Goal: Complete application form: Complete application form

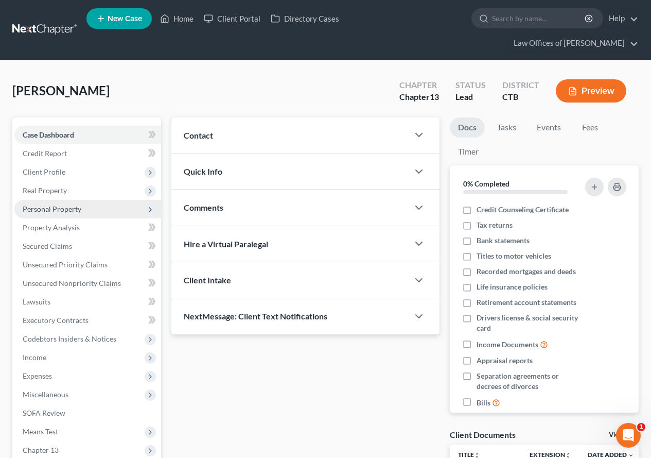
click at [51, 210] on span "Personal Property" at bounding box center [52, 208] width 59 height 9
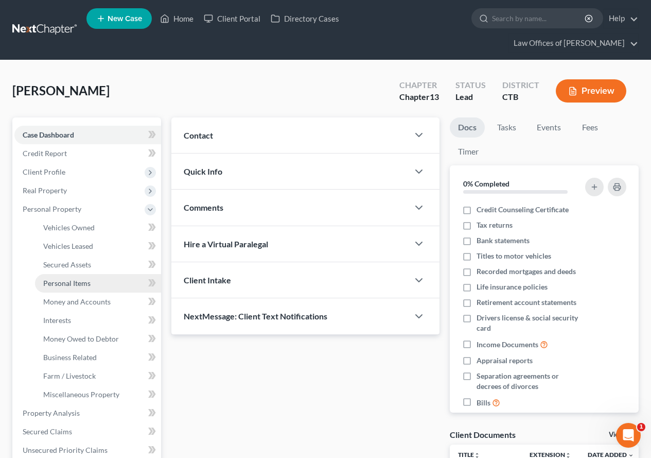
click at [67, 287] on span "Personal Items" at bounding box center [66, 282] width 47 height 9
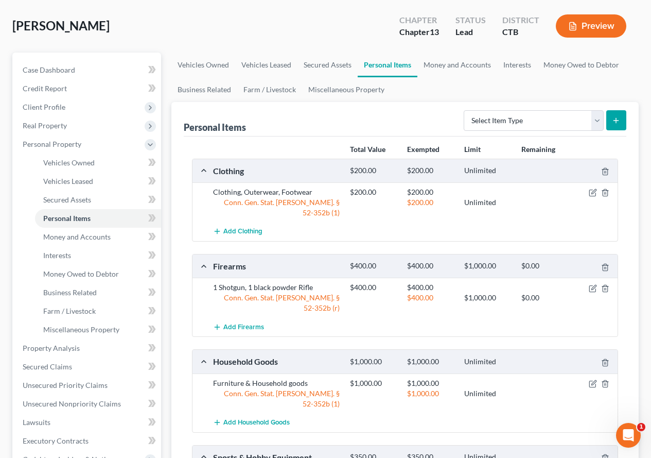
scroll to position [103, 0]
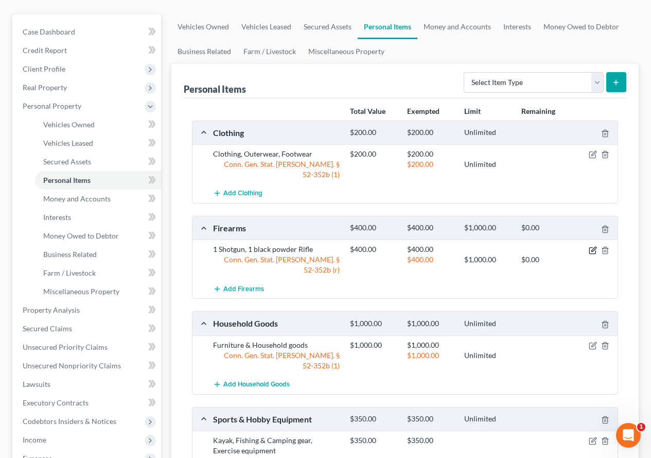
click at [592, 246] on icon "button" at bounding box center [593, 250] width 8 height 8
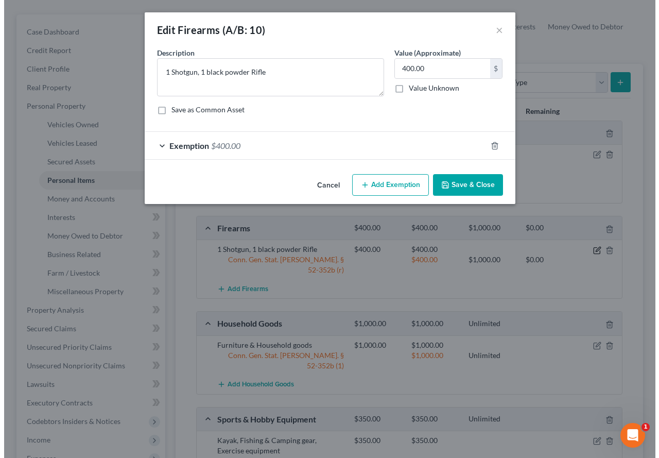
scroll to position [84, 0]
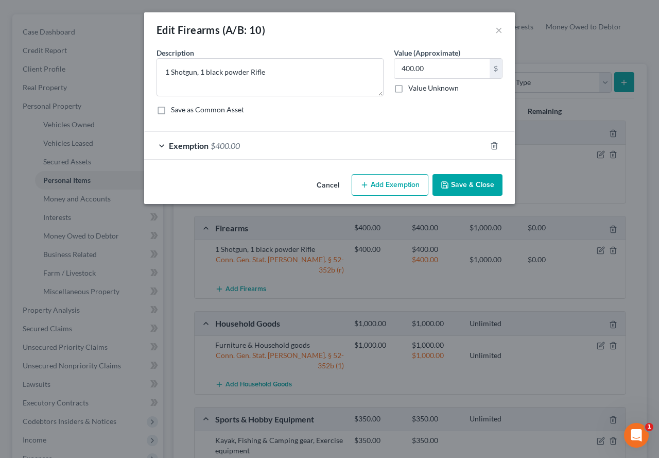
click at [161, 145] on div "Exemption $400.00" at bounding box center [315, 145] width 342 height 27
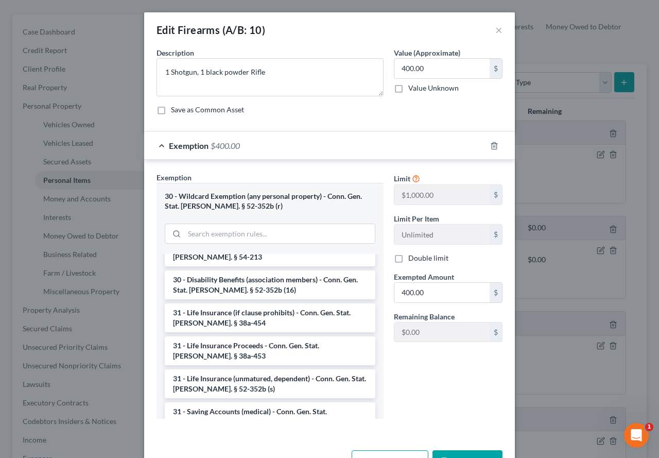
scroll to position [986, 0]
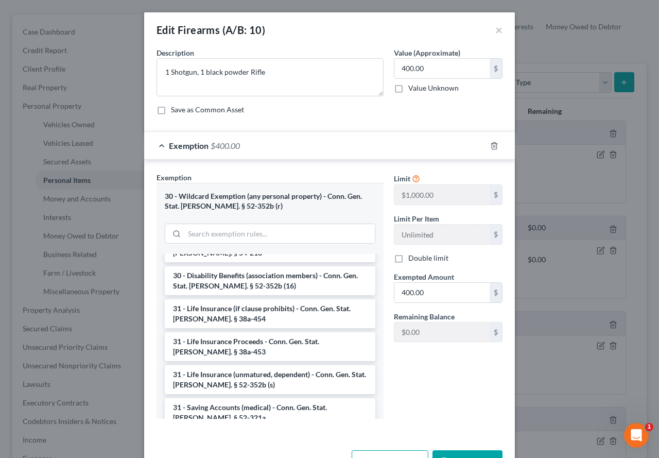
drag, startPoint x: 171, startPoint y: 337, endPoint x: 283, endPoint y: 338, distance: 111.7
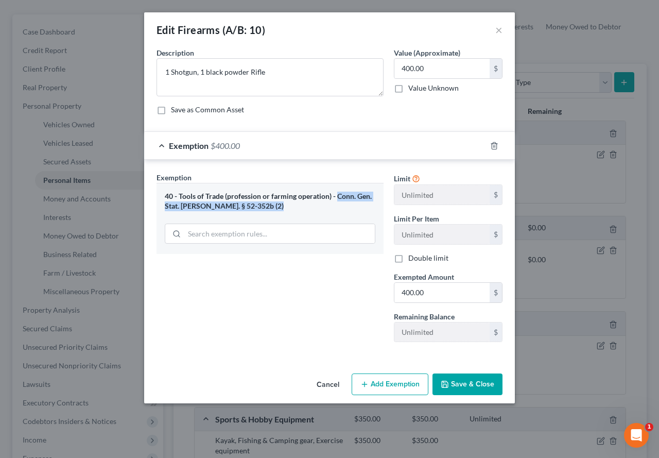
drag, startPoint x: 336, startPoint y: 194, endPoint x: 338, endPoint y: 217, distance: 22.7
click at [338, 217] on div "40 - Tools of Trade (profession or farming operation) - Conn. Gen. Stat. [PERSO…" at bounding box center [269, 218] width 227 height 71
copy div "Conn. Gen. Stat. [PERSON_NAME]. § 52-352b (2)"
click at [502, 31] on button "×" at bounding box center [498, 30] width 7 height 12
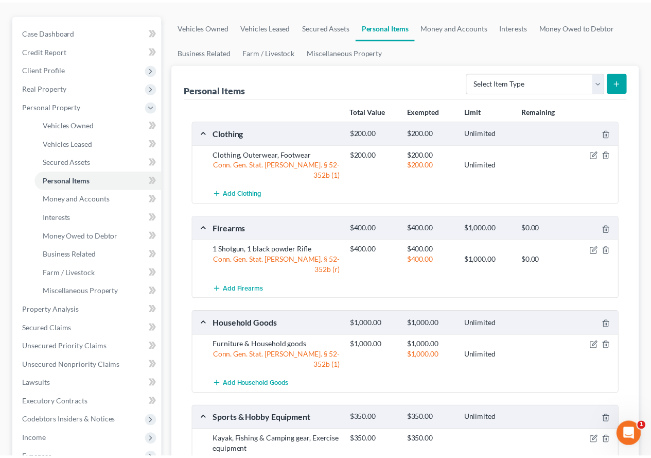
scroll to position [103, 0]
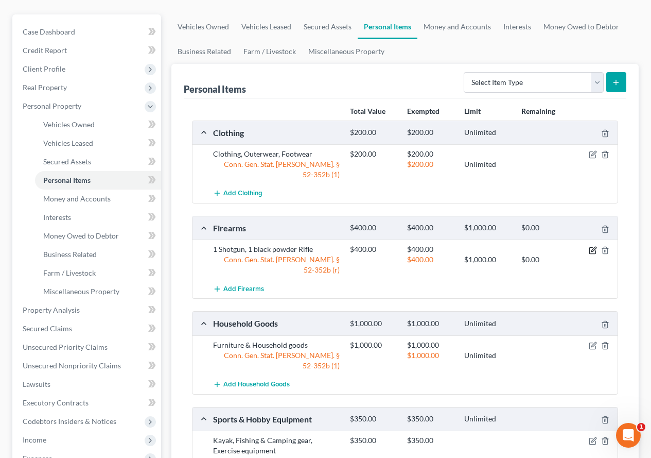
click at [589, 246] on icon "button" at bounding box center [593, 250] width 8 height 8
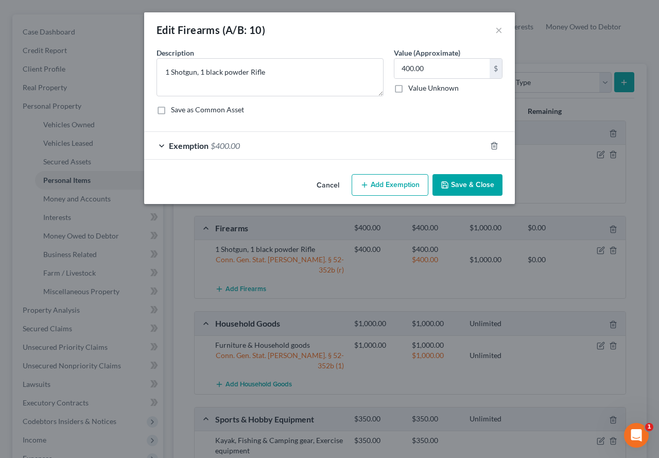
click at [157, 144] on div "Exemption $400.00" at bounding box center [315, 145] width 342 height 27
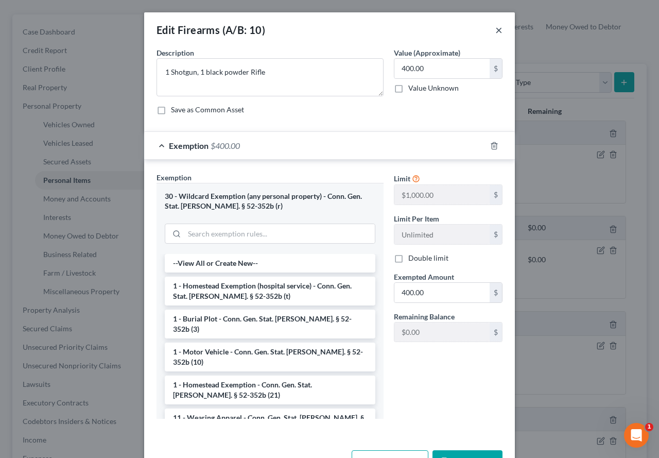
click at [495, 31] on button "×" at bounding box center [498, 30] width 7 height 12
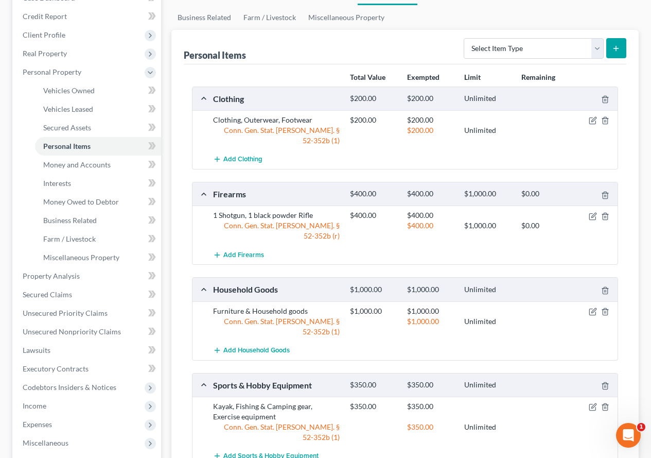
scroll to position [206, 0]
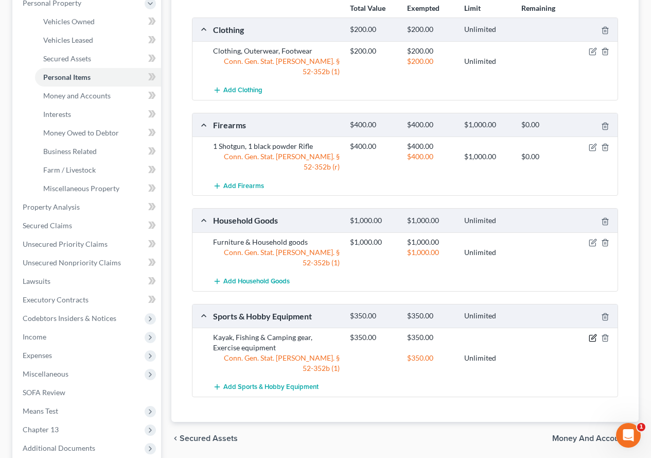
click at [593, 335] on icon "button" at bounding box center [593, 337] width 5 height 5
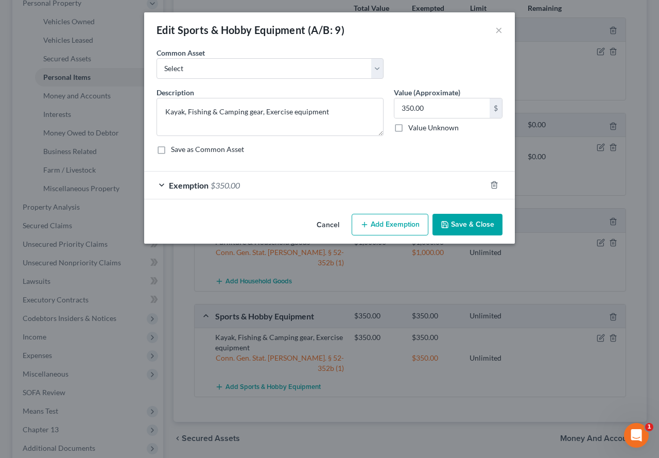
click at [161, 184] on div "Exemption $350.00" at bounding box center [315, 184] width 342 height 27
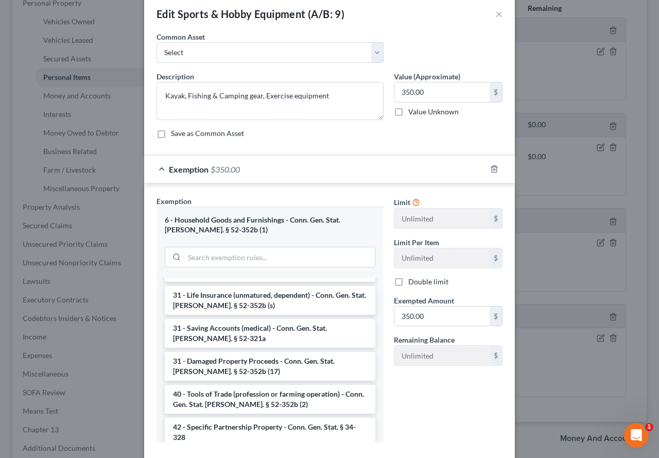
scroll to position [0, 0]
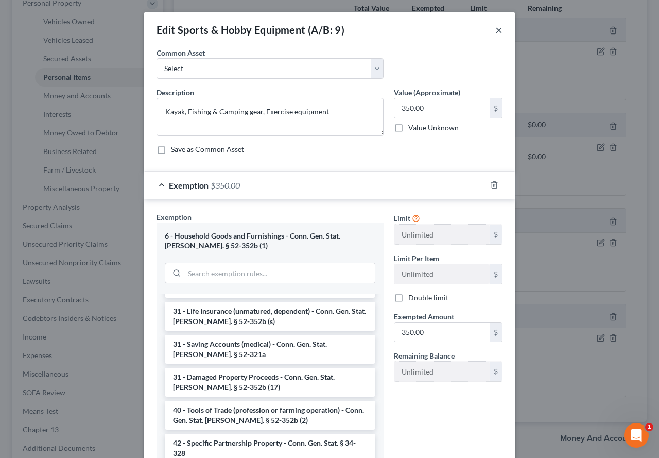
click at [495, 31] on button "×" at bounding box center [498, 30] width 7 height 12
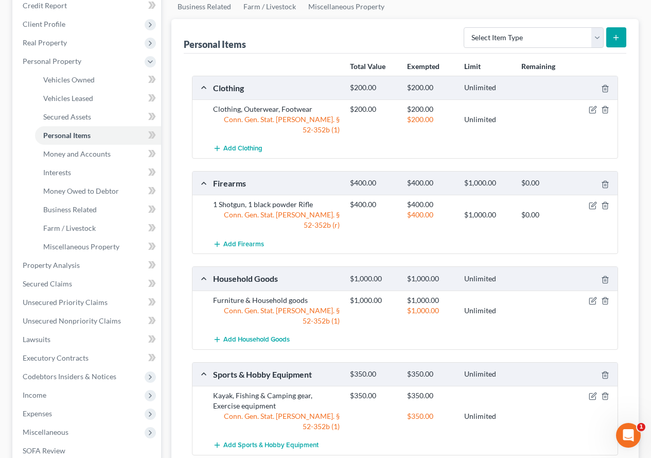
scroll to position [51, 0]
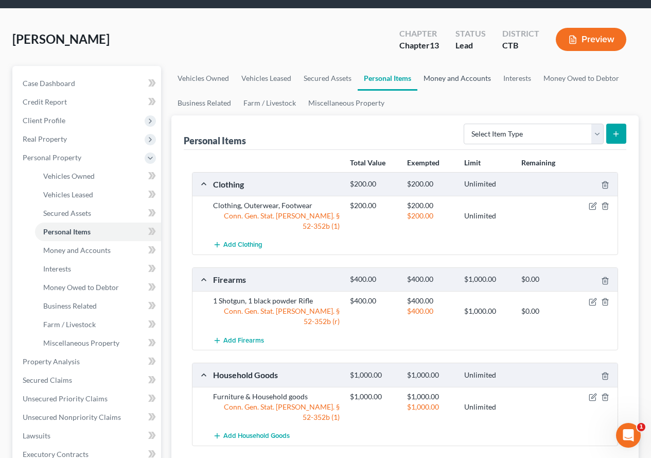
click at [453, 81] on link "Money and Accounts" at bounding box center [457, 78] width 80 height 25
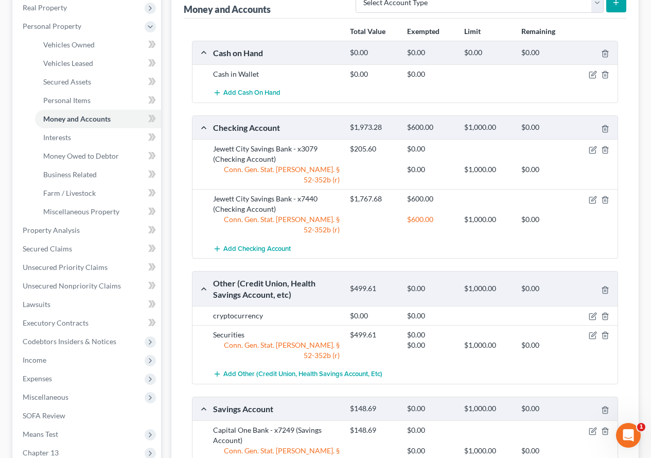
scroll to position [206, 0]
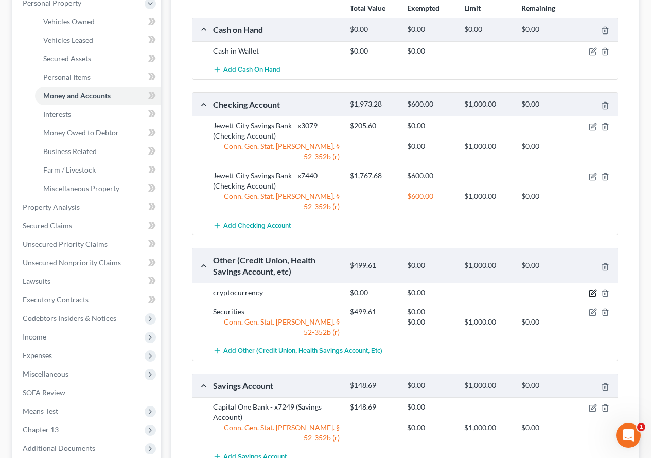
click at [593, 290] on icon "button" at bounding box center [593, 292] width 5 height 5
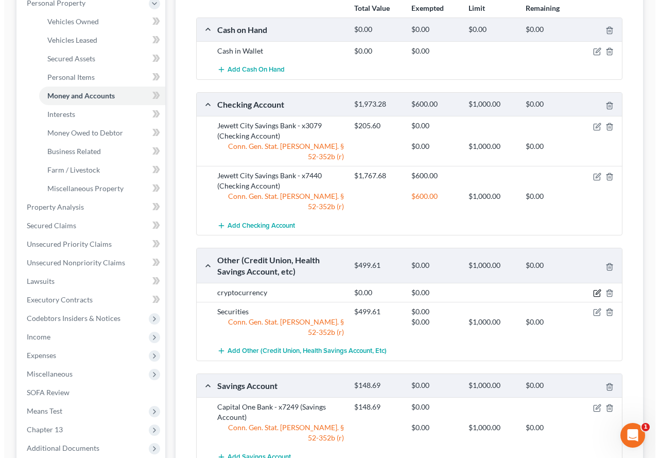
scroll to position [187, 0]
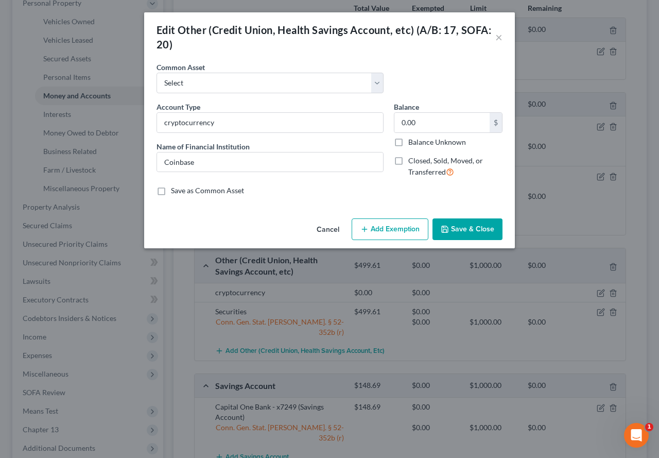
click at [478, 238] on button "Save & Close" at bounding box center [467, 229] width 70 height 22
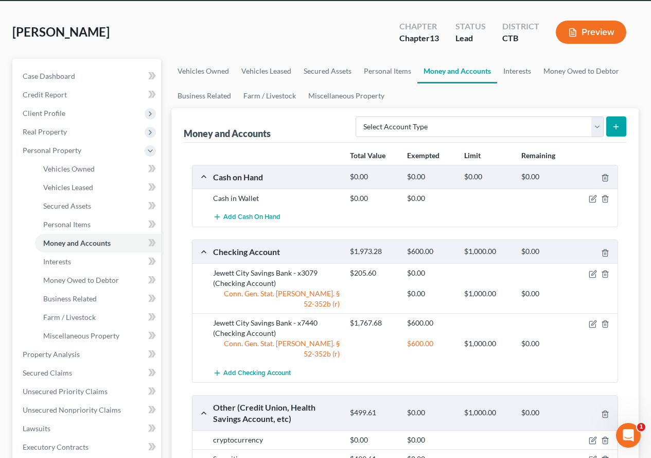
scroll to position [51, 0]
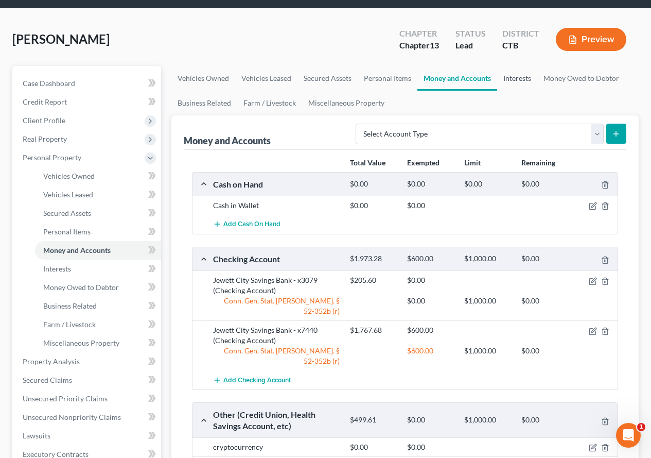
click at [518, 80] on link "Interests" at bounding box center [517, 78] width 40 height 25
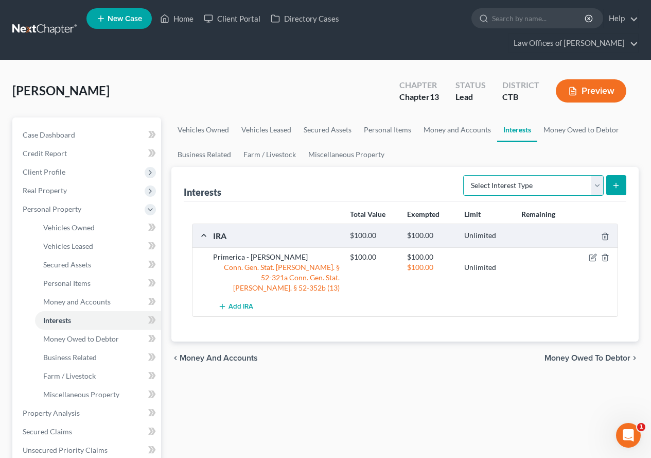
click at [599, 192] on select "Select Interest Type 401K (A/B: 21) Annuity (A/B: 23) Bond (A/B: 18) Education …" at bounding box center [533, 185] width 141 height 21
click at [446, 152] on ul "Vehicles Owned Vehicles Leased Secured Assets Personal Items Money and Accounts…" at bounding box center [404, 141] width 467 height 49
click at [197, 156] on link "Business Related" at bounding box center [204, 154] width 66 height 25
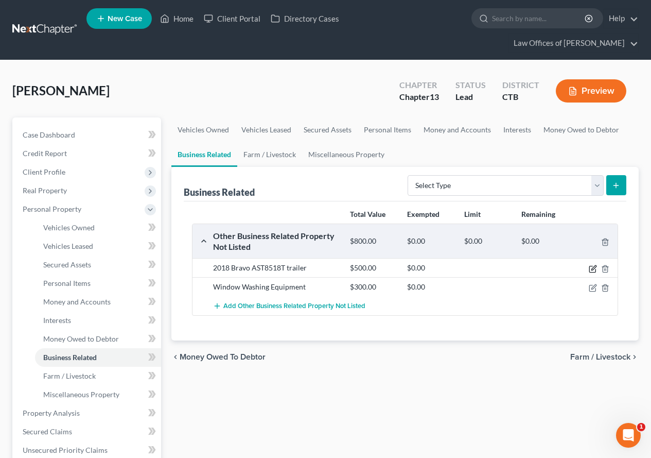
click at [592, 268] on icon "button" at bounding box center [593, 267] width 5 height 5
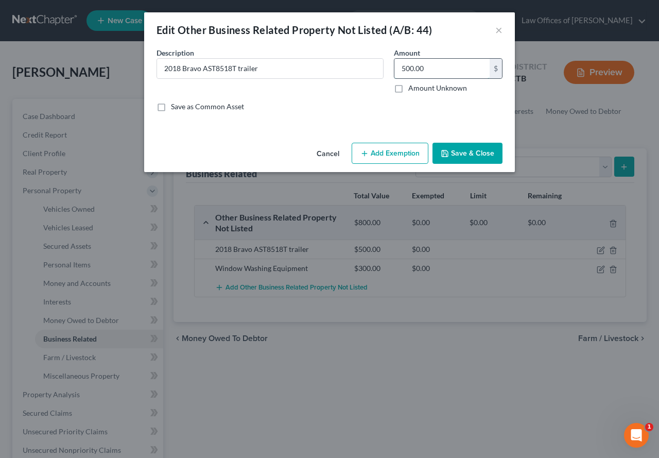
click at [435, 72] on input "500.00" at bounding box center [441, 69] width 95 height 20
click at [379, 159] on button "Add Exemption" at bounding box center [390, 154] width 77 height 22
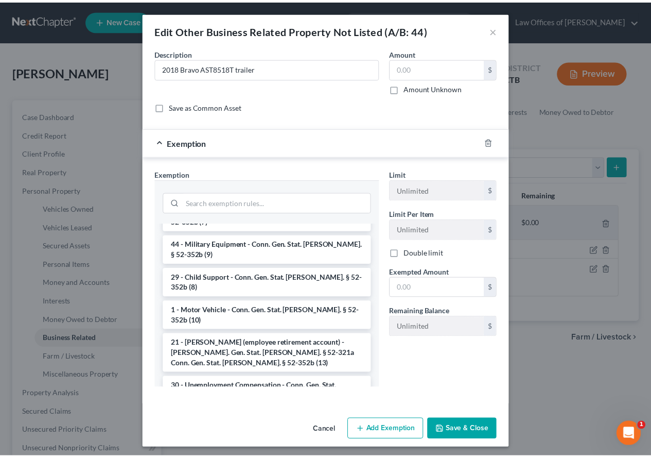
scroll to position [1089, 0]
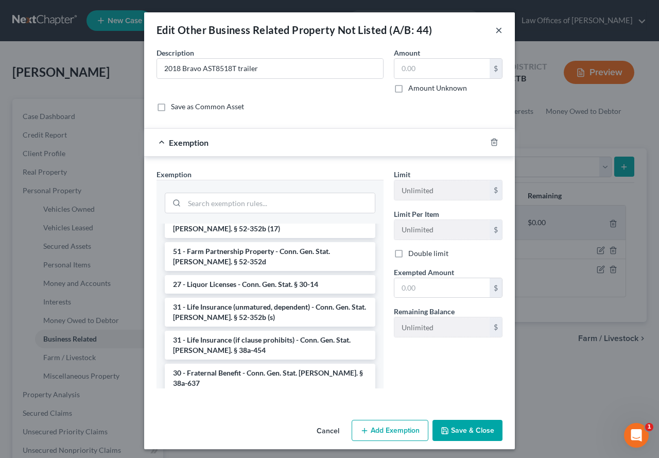
click at [497, 33] on button "×" at bounding box center [498, 30] width 7 height 12
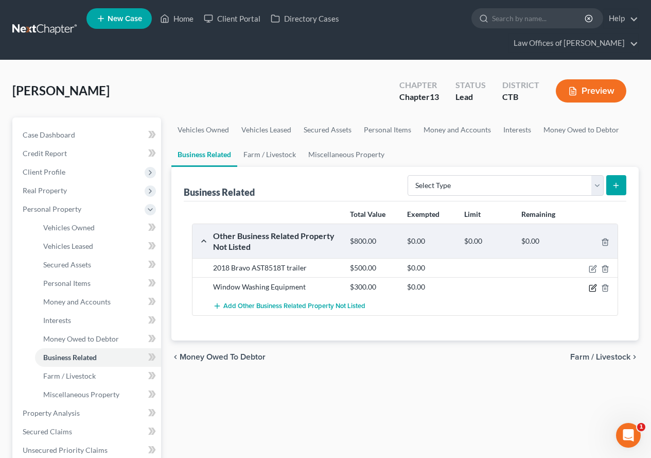
click at [593, 287] on icon "button" at bounding box center [593, 288] width 8 height 8
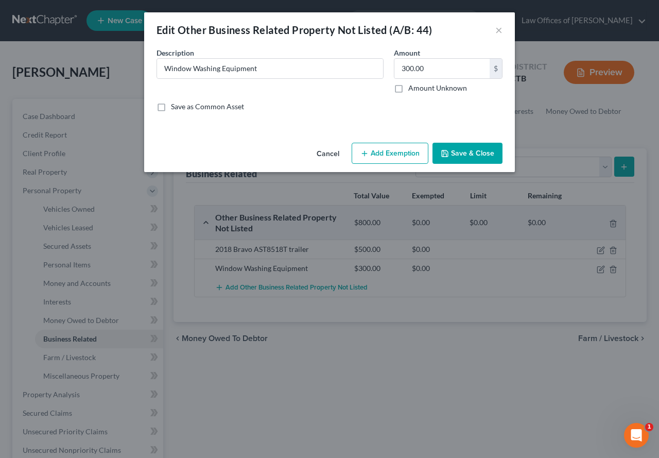
click at [394, 152] on button "Add Exemption" at bounding box center [390, 154] width 77 height 22
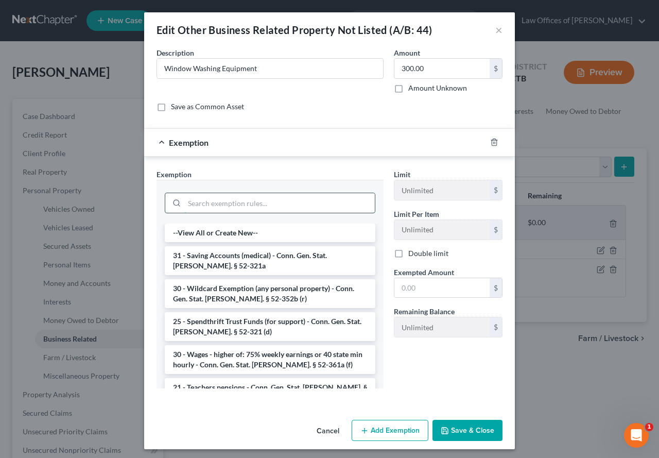
click at [202, 204] on input "search" at bounding box center [279, 203] width 190 height 20
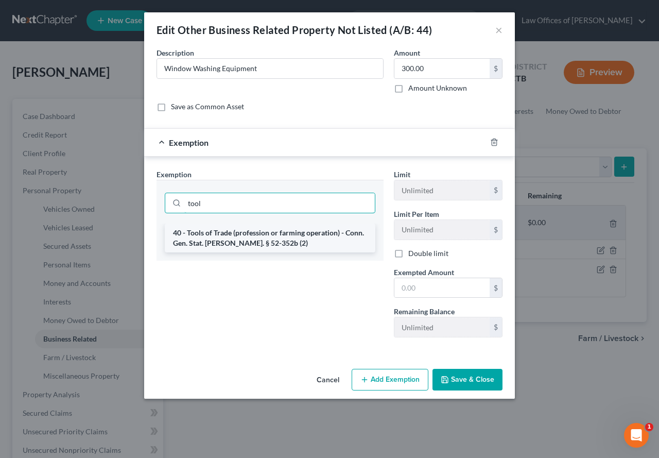
type input "tool"
click at [213, 238] on li "40 - Tools of Trade (profession or farming operation) - Conn. Gen. Stat. [PERSO…" at bounding box center [270, 237] width 211 height 29
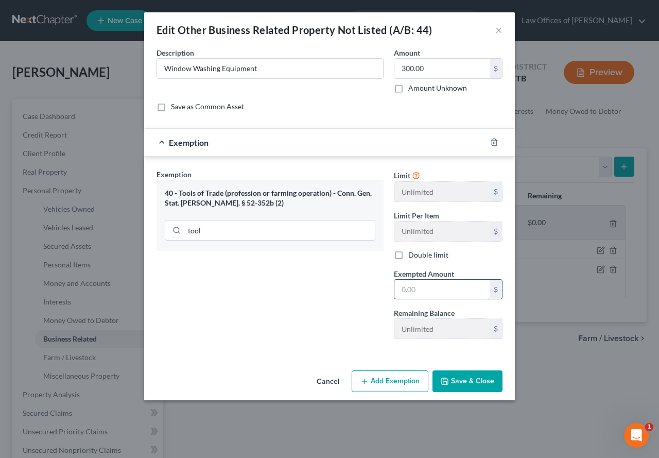
click at [431, 289] on input "text" at bounding box center [441, 289] width 95 height 20
type input "300.00"
click at [460, 382] on button "Save & Close" at bounding box center [467, 381] width 70 height 22
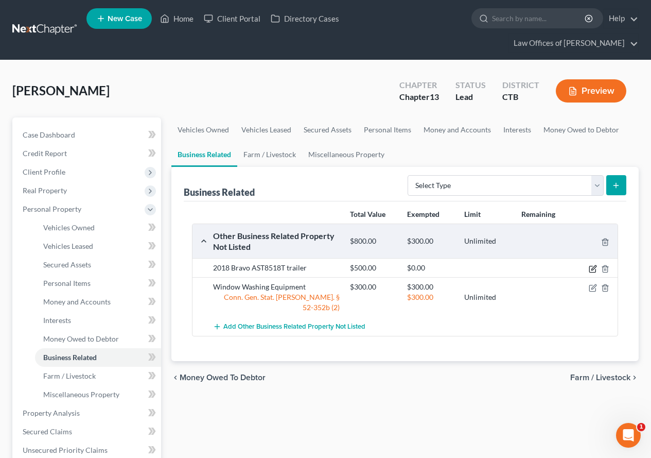
click at [591, 269] on icon "button" at bounding box center [593, 269] width 8 height 8
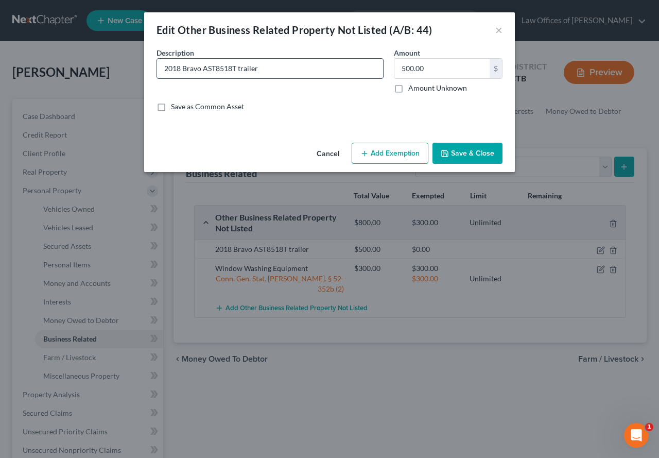
click at [281, 73] on input "2018 Bravo AST8518T trailer" at bounding box center [270, 69] width 226 height 20
click at [463, 155] on button "Save & Close" at bounding box center [467, 154] width 70 height 22
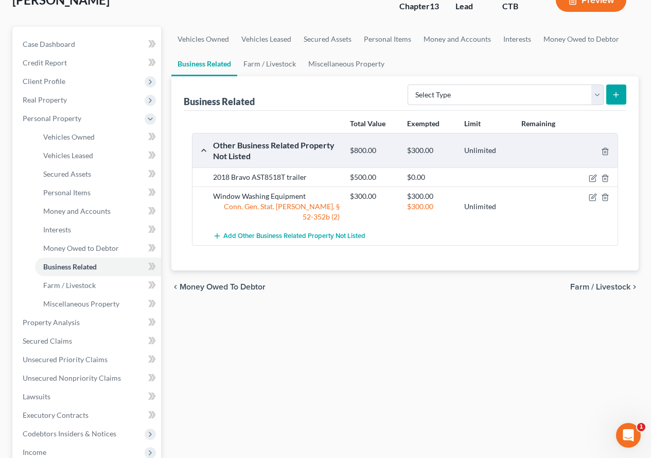
scroll to position [154, 0]
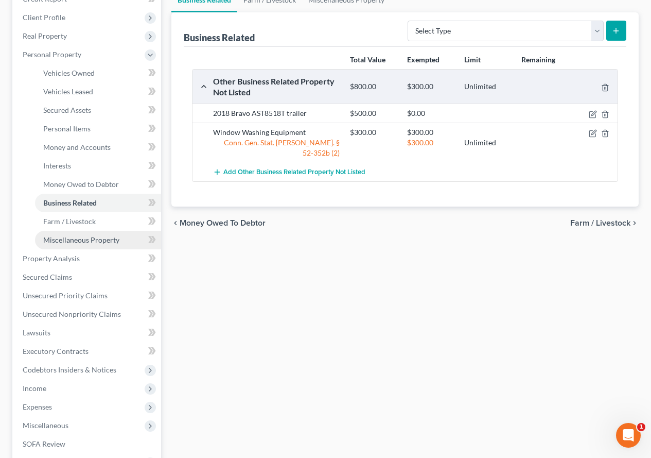
click at [89, 240] on span "Miscellaneous Property" at bounding box center [81, 239] width 76 height 9
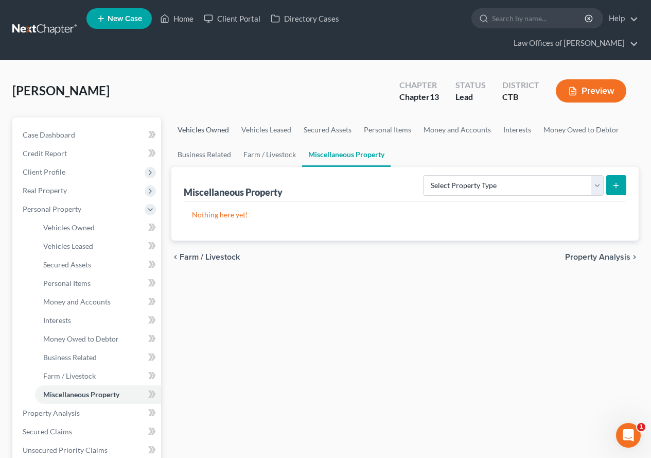
click at [191, 131] on link "Vehicles Owned" at bounding box center [203, 129] width 64 height 25
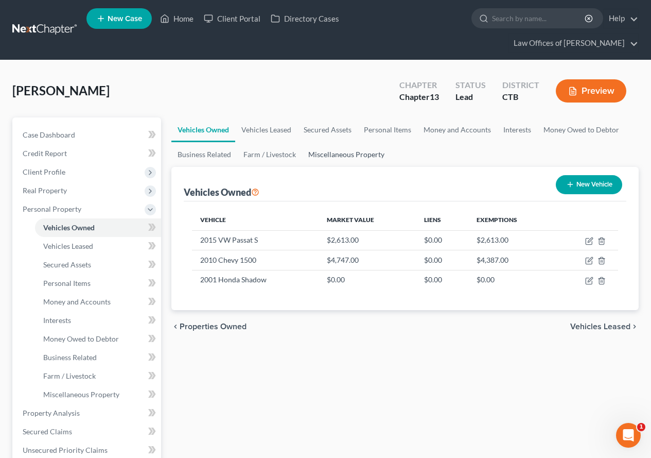
click at [335, 156] on link "Miscellaneous Property" at bounding box center [346, 154] width 89 height 25
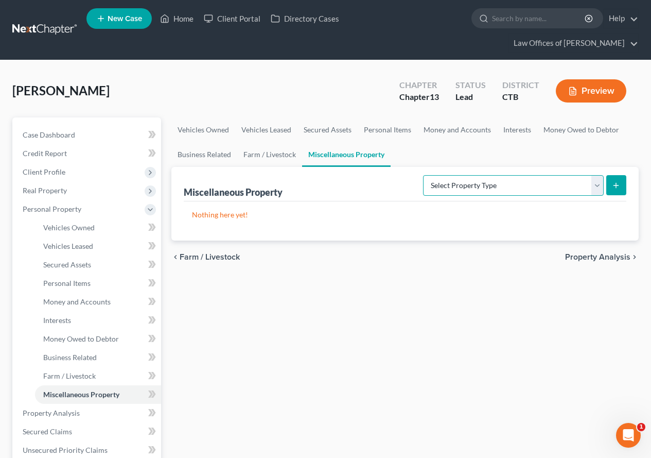
click at [593, 184] on select "Select Property Type Assigned for Creditor Benefit [DATE] (SOFA: 12) Holding fo…" at bounding box center [513, 185] width 181 height 21
click at [187, 83] on div "[PERSON_NAME] Upgraded Chapter Chapter 13 Status Lead District CTB Preview" at bounding box center [325, 95] width 626 height 45
click at [384, 131] on link "Personal Items" at bounding box center [388, 129] width 60 height 25
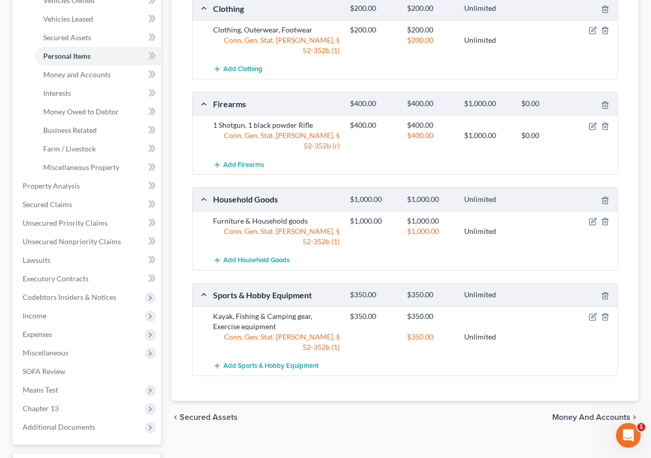
scroll to position [257, 0]
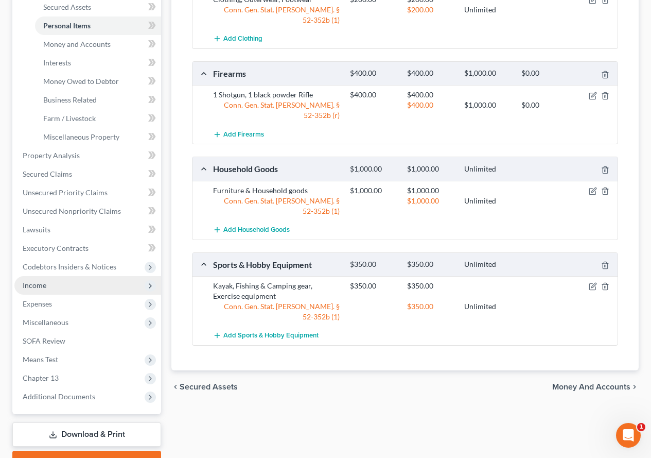
click at [21, 289] on span "Income" at bounding box center [87, 285] width 147 height 19
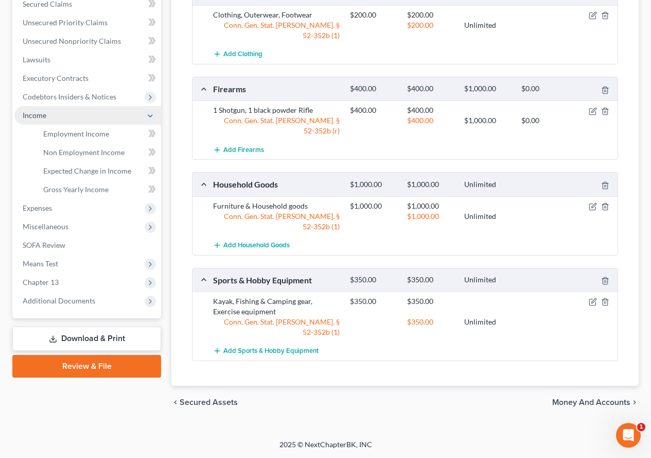
scroll to position [201, 0]
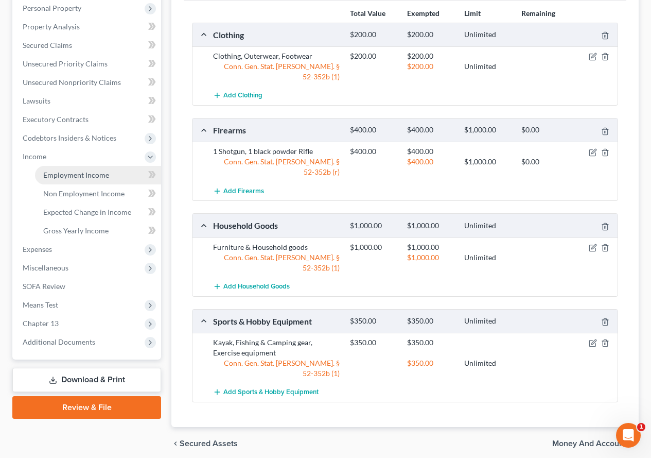
click at [81, 171] on span "Employment Income" at bounding box center [76, 174] width 66 height 9
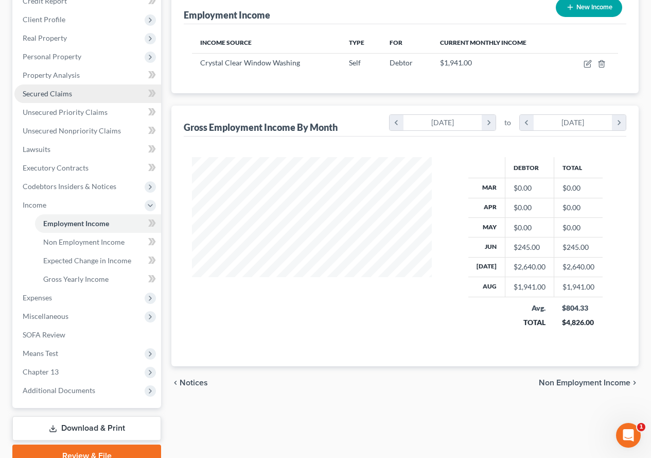
scroll to position [154, 0]
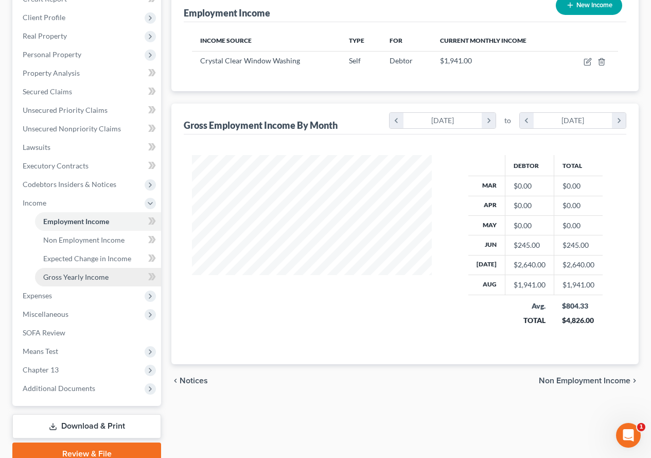
click at [54, 277] on span "Gross Yearly Income" at bounding box center [75, 276] width 65 height 9
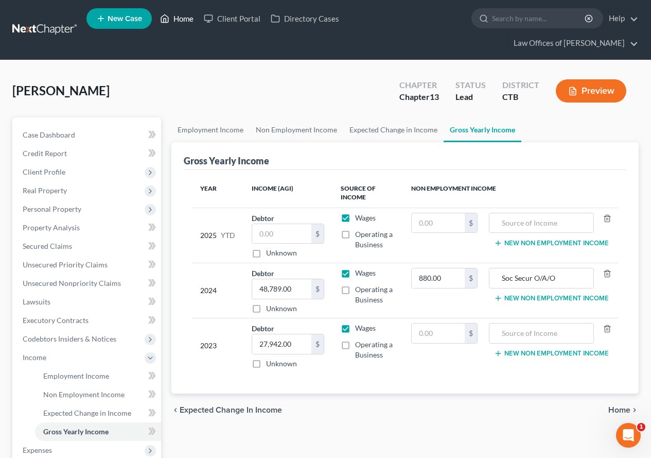
click at [185, 19] on link "Home" at bounding box center [177, 18] width 44 height 19
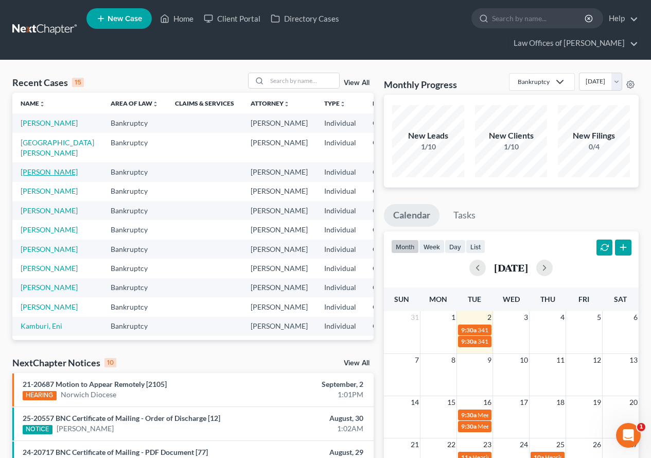
click at [29, 176] on link "[PERSON_NAME]" at bounding box center [49, 171] width 57 height 9
select select "3"
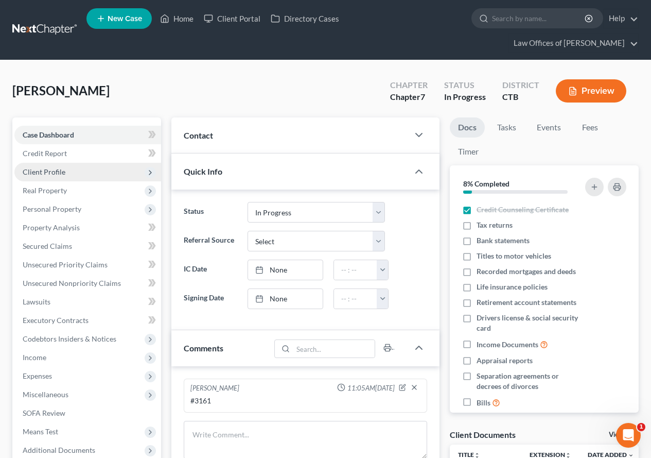
click at [44, 174] on span "Client Profile" at bounding box center [44, 171] width 43 height 9
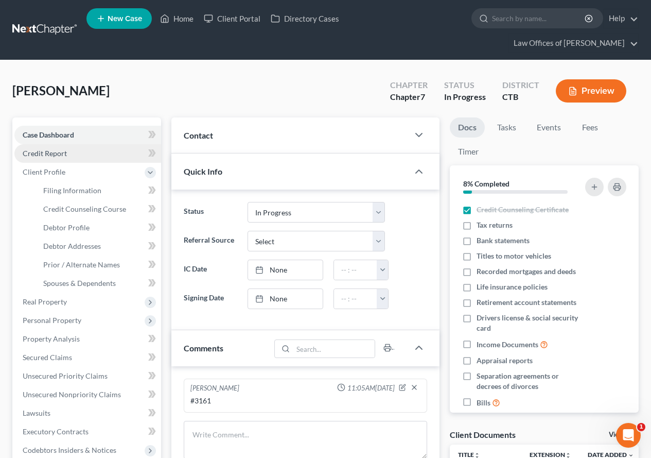
click at [53, 151] on span "Credit Report" at bounding box center [45, 153] width 44 height 9
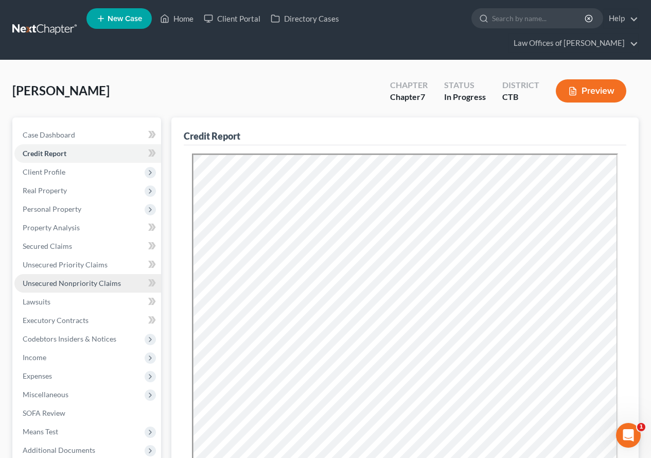
click at [75, 283] on span "Unsecured Nonpriority Claims" at bounding box center [72, 282] width 98 height 9
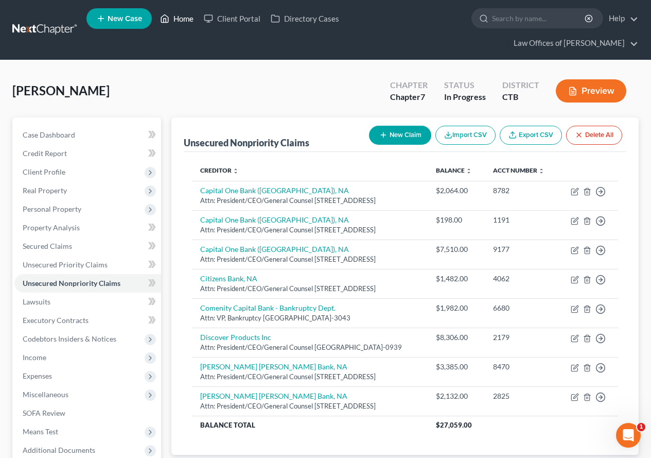
click at [177, 16] on link "Home" at bounding box center [177, 18] width 44 height 19
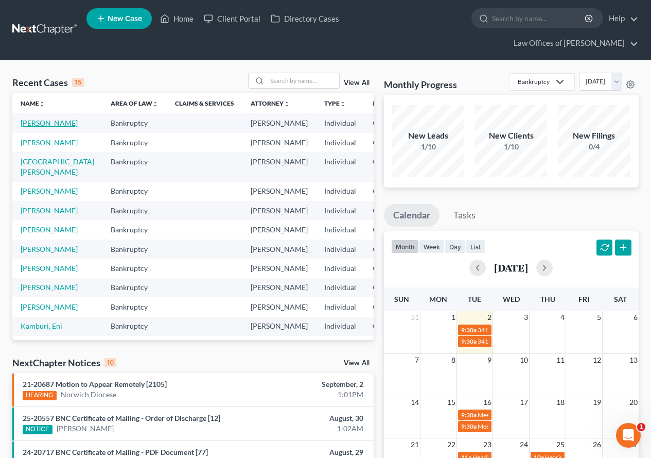
click at [27, 125] on link "[PERSON_NAME]" at bounding box center [49, 122] width 57 height 9
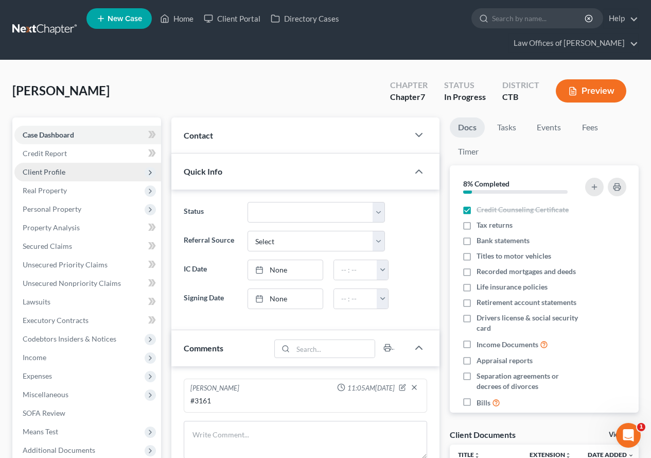
click at [36, 172] on span "Client Profile" at bounding box center [44, 171] width 43 height 9
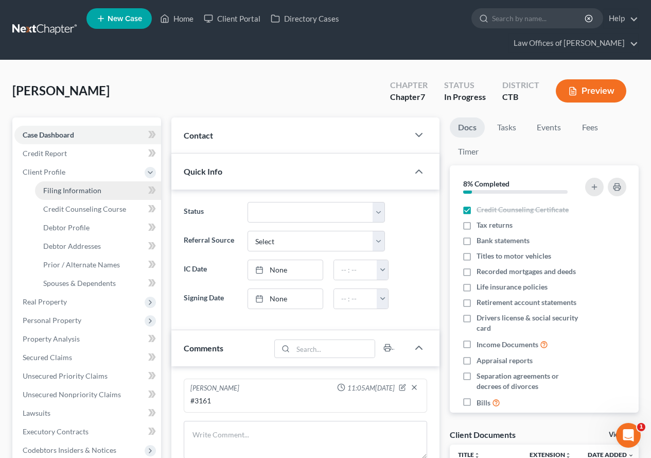
click at [83, 191] on span "Filing Information" at bounding box center [72, 190] width 58 height 9
select select "1"
select select "0"
select select "12"
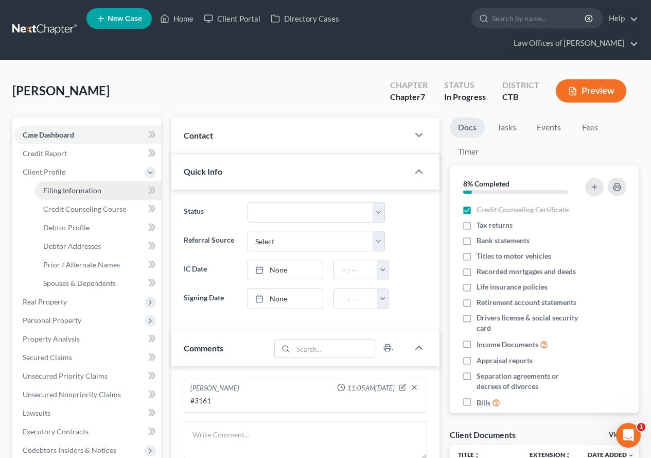
select select "0"
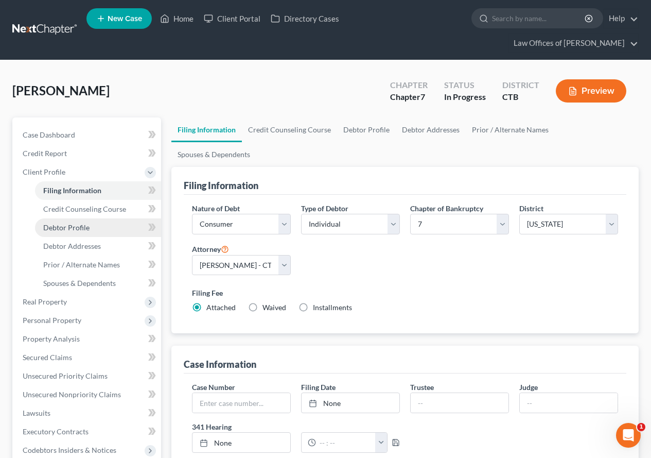
click at [76, 230] on span "Debtor Profile" at bounding box center [66, 227] width 46 height 9
select select "0"
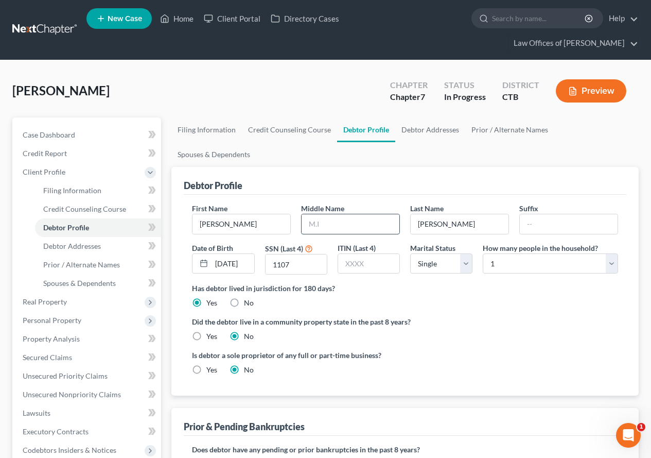
click at [328, 214] on input "text" at bounding box center [351, 224] width 98 height 20
type input "[PERSON_NAME]"
click at [184, 17] on link "Home" at bounding box center [177, 18] width 44 height 19
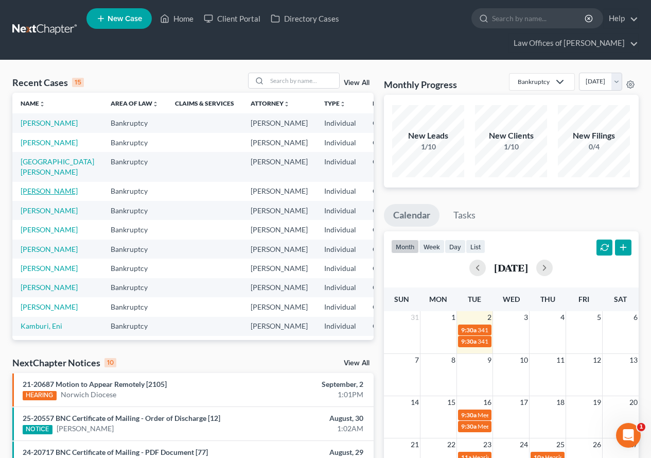
click at [29, 195] on link "[PERSON_NAME]" at bounding box center [49, 190] width 57 height 9
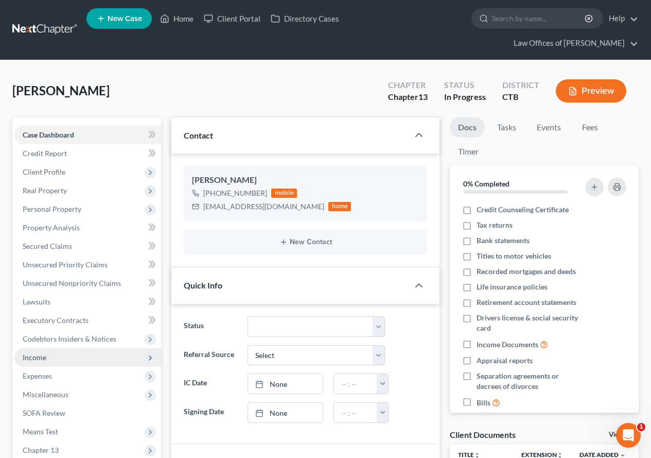
click at [38, 362] on span "Income" at bounding box center [87, 357] width 147 height 19
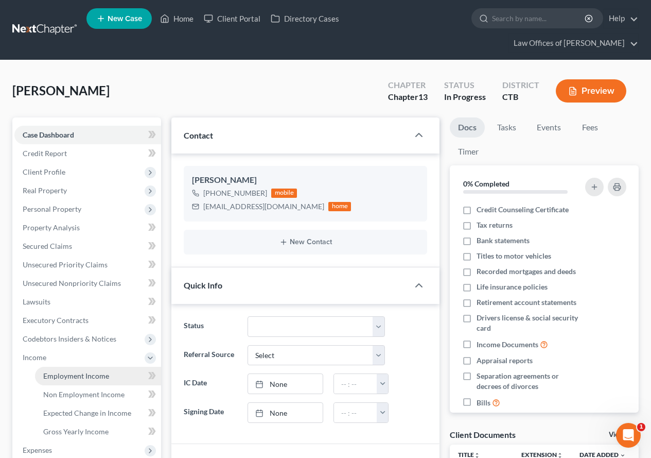
click at [51, 374] on span "Employment Income" at bounding box center [76, 375] width 66 height 9
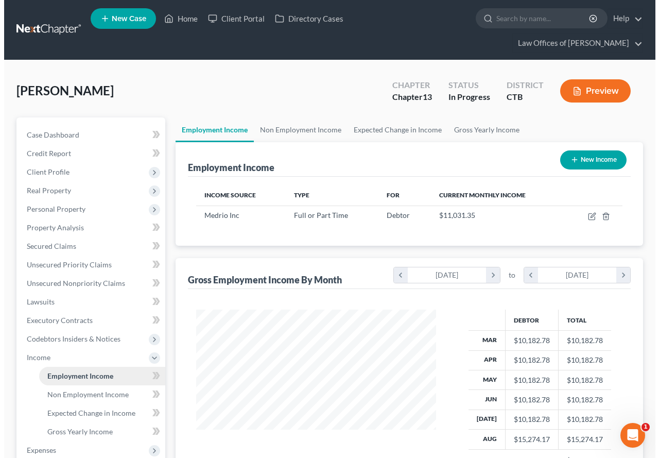
scroll to position [185, 260]
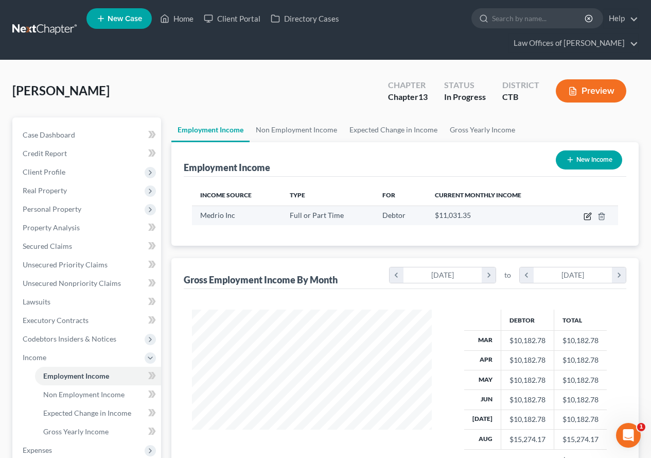
click at [587, 216] on icon "button" at bounding box center [588, 215] width 5 height 5
select select "0"
select select "4"
select select "2"
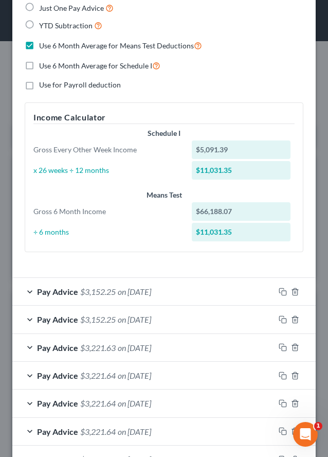
scroll to position [309, 0]
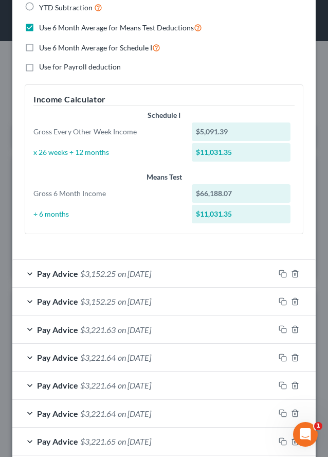
click at [29, 272] on div "Pay Advice $3,152.25 on [DATE]" at bounding box center [143, 273] width 262 height 27
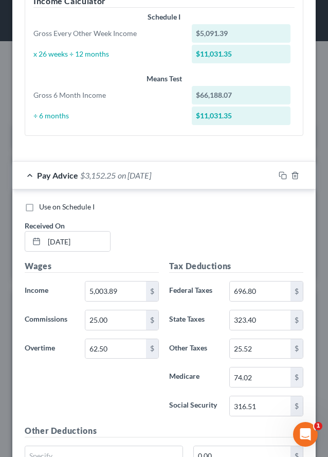
scroll to position [412, 0]
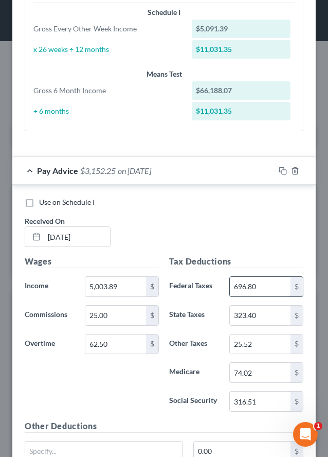
click at [258, 290] on input "696.80" at bounding box center [260, 287] width 61 height 20
type input "697.28"
click at [255, 399] on input "316.51" at bounding box center [260, 402] width 61 height 20
click at [255, 400] on input "316.51" at bounding box center [260, 402] width 61 height 20
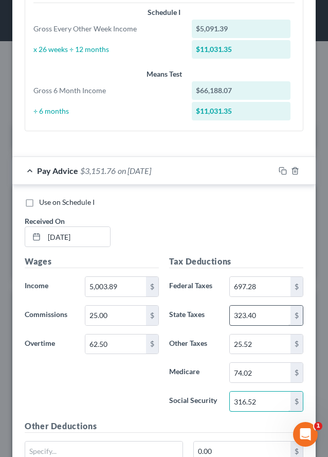
type input "316.52"
click at [266, 318] on input "323.40" at bounding box center [260, 316] width 61 height 20
type input "323.54"
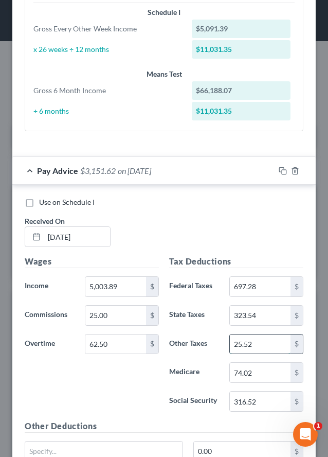
click at [248, 345] on input "25.52" at bounding box center [260, 345] width 61 height 20
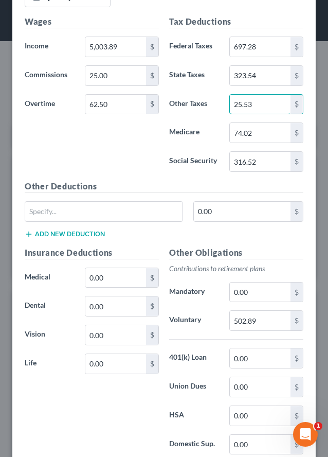
scroll to position [669, 0]
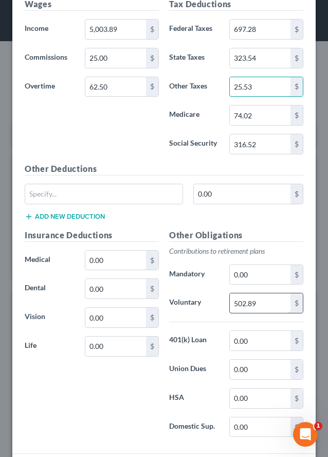
type input "25.53"
click at [264, 306] on input "502.89" at bounding box center [260, 303] width 61 height 20
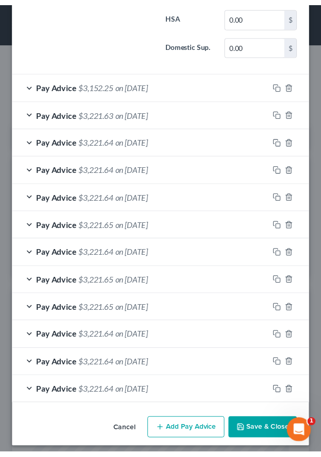
scroll to position [1058, 0]
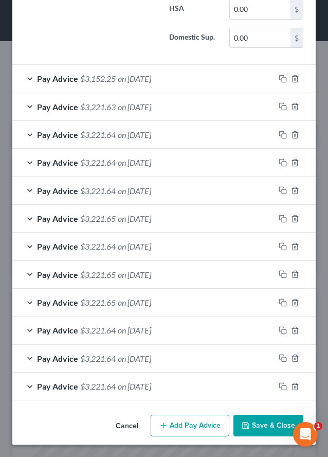
type input "500.39"
click at [246, 426] on button "Save & Close" at bounding box center [269, 426] width 70 height 22
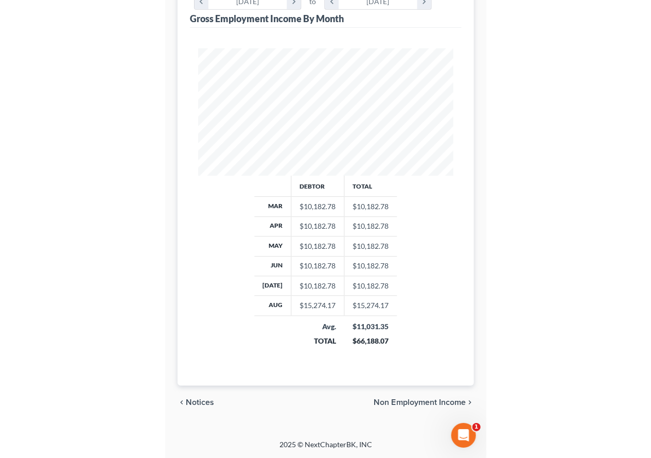
scroll to position [185, 260]
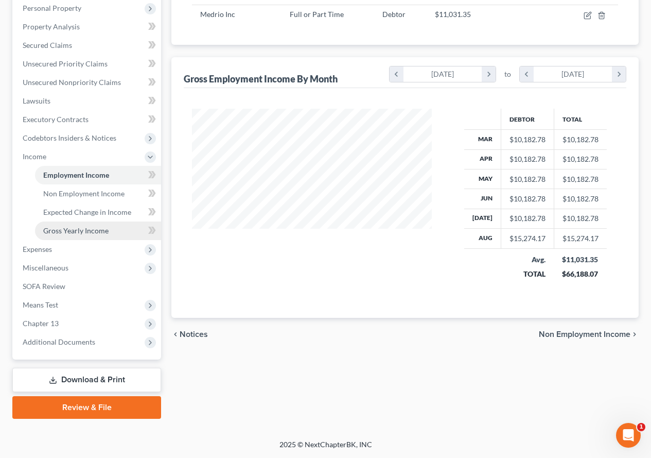
click at [86, 230] on span "Gross Yearly Income" at bounding box center [75, 230] width 65 height 9
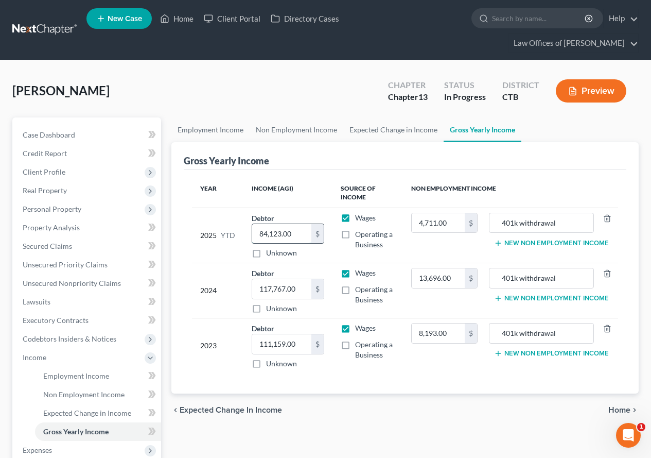
click at [308, 238] on input "84,123.00" at bounding box center [281, 234] width 59 height 20
type input "92,054.00"
click at [365, 407] on div "chevron_left Expected Change in Income Home chevron_right" at bounding box center [404, 409] width 467 height 33
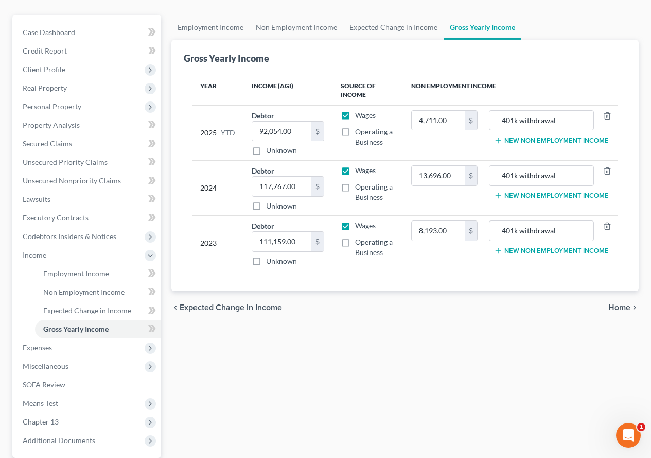
scroll to position [103, 0]
click at [34, 348] on span "Expenses" at bounding box center [37, 346] width 29 height 9
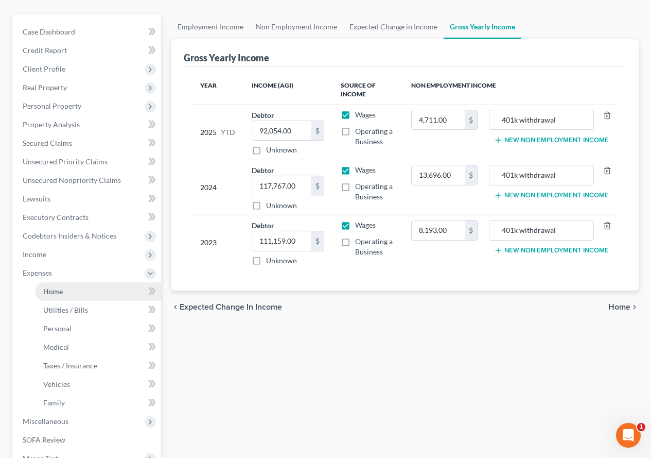
click at [54, 290] on span "Home" at bounding box center [53, 291] width 20 height 9
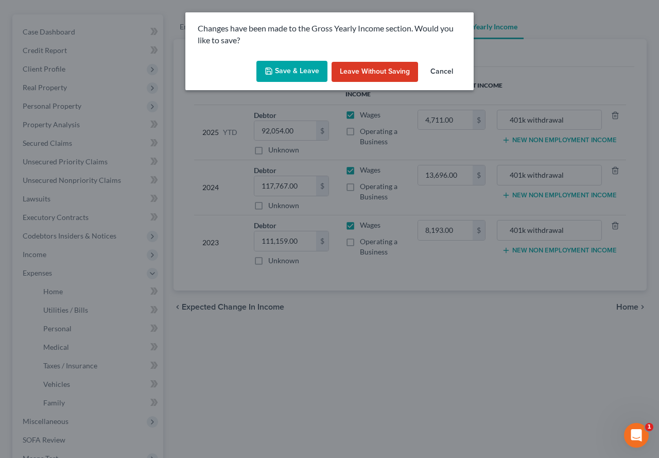
click at [287, 72] on button "Save & Leave" at bounding box center [291, 72] width 71 height 22
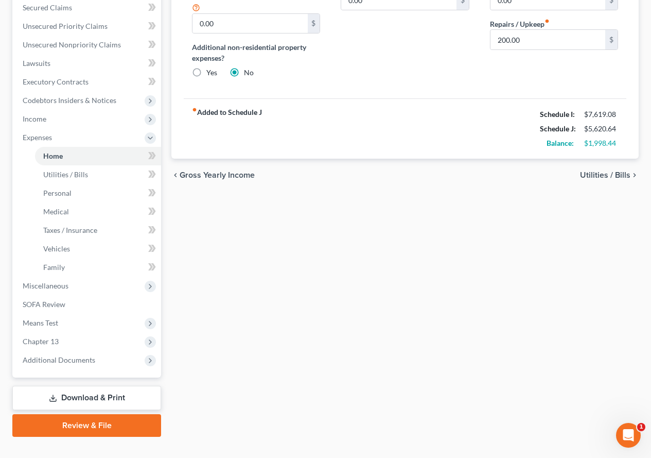
scroll to position [256, 0]
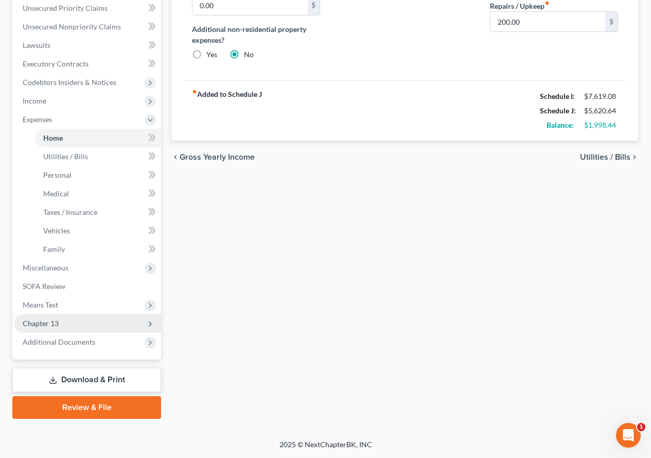
click at [45, 321] on span "Chapter 13" at bounding box center [41, 323] width 36 height 9
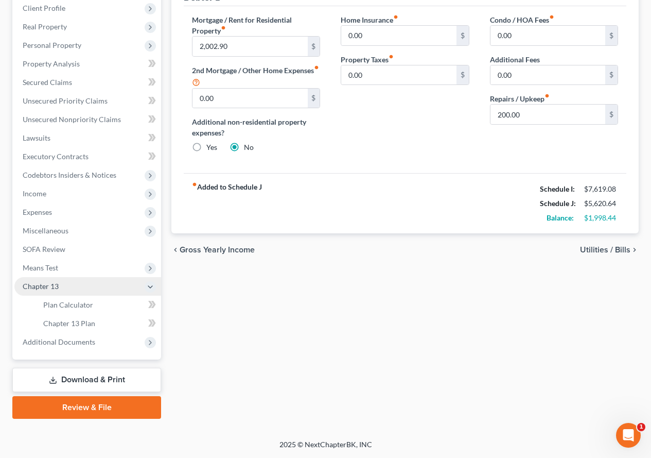
scroll to position [164, 0]
click at [59, 302] on span "Plan Calculator" at bounding box center [68, 304] width 50 height 9
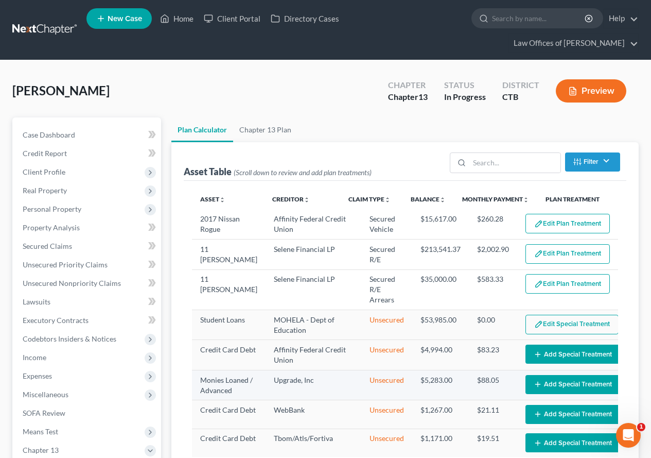
select select "59"
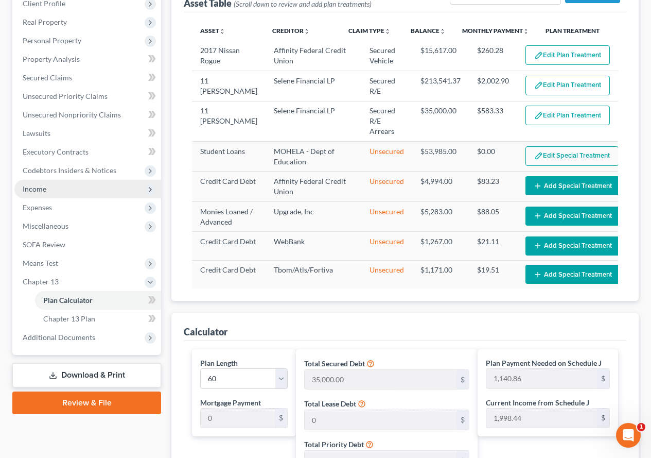
scroll to position [150, 0]
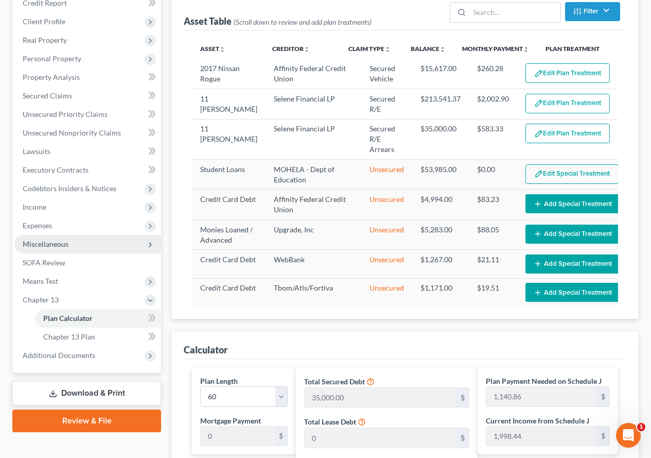
click at [38, 247] on span "Miscellaneous" at bounding box center [46, 243] width 46 height 9
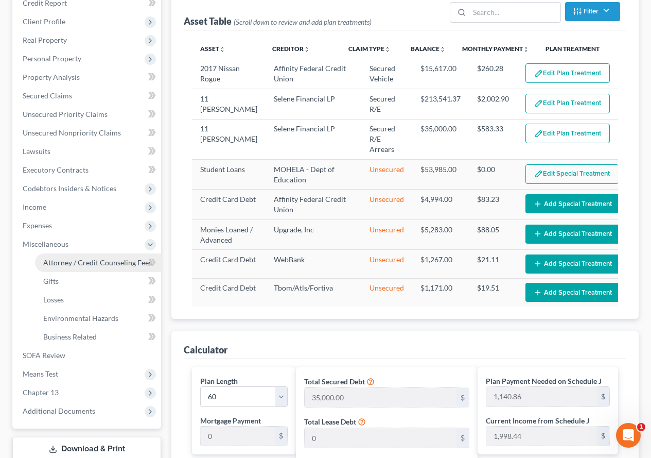
click at [75, 261] on span "Attorney / Credit Counseling Fees" at bounding box center [97, 262] width 109 height 9
select select "0"
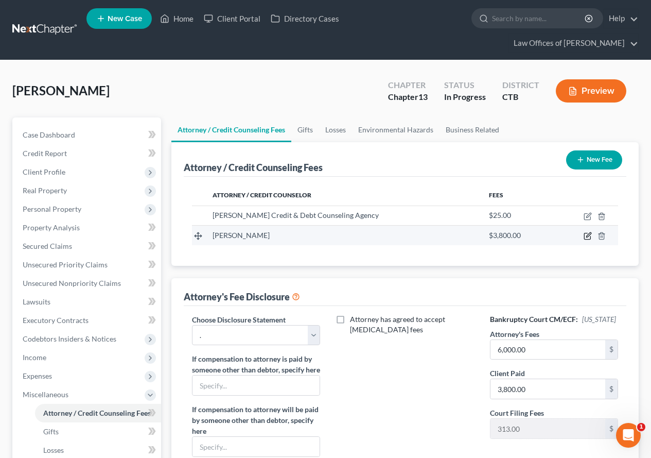
click at [585, 233] on icon "button" at bounding box center [587, 236] width 6 height 6
select select "6"
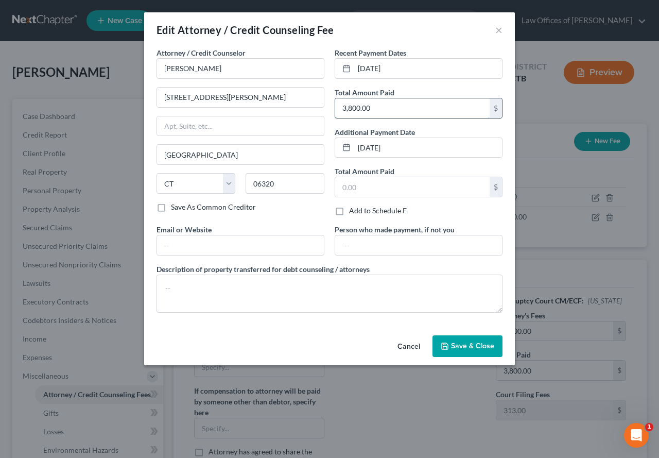
click at [373, 109] on input "3,800.00" at bounding box center [412, 108] width 154 height 20
type input "3,800.00"
click at [467, 348] on span "Save & Close" at bounding box center [472, 345] width 43 height 9
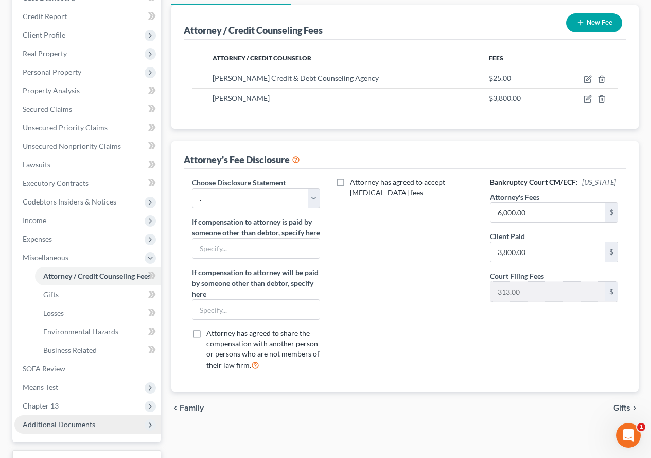
scroll to position [206, 0]
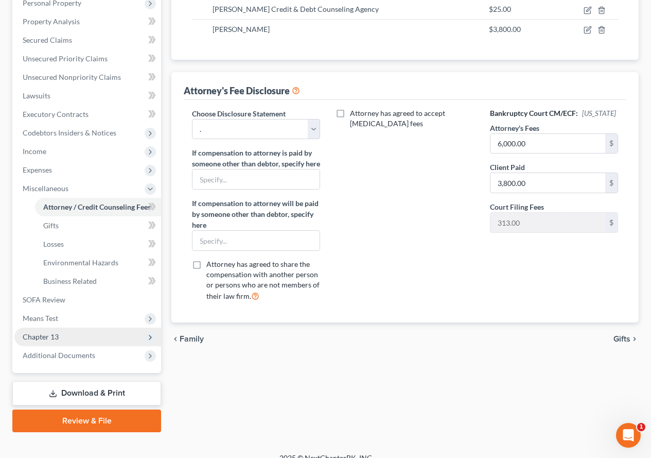
click at [45, 336] on span "Chapter 13" at bounding box center [41, 336] width 36 height 9
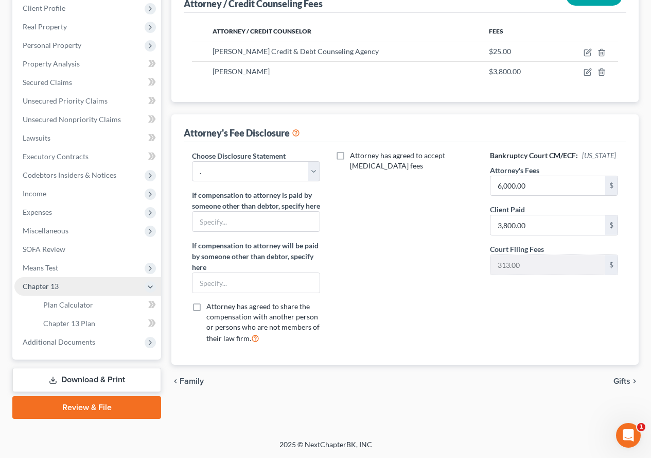
scroll to position [164, 0]
click at [72, 305] on span "Plan Calculator" at bounding box center [68, 304] width 50 height 9
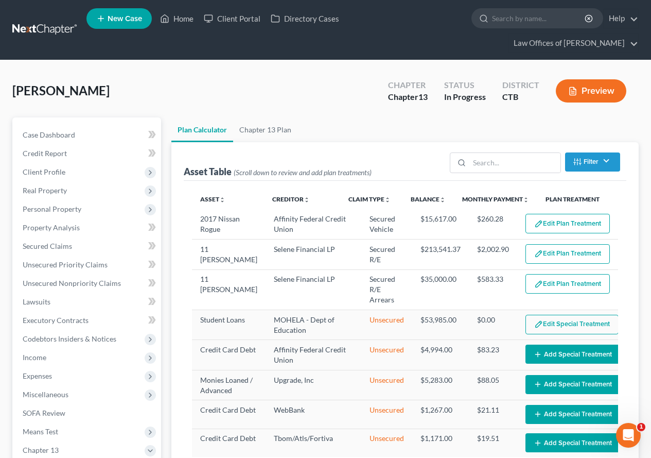
select select "59"
click at [179, 17] on link "Home" at bounding box center [177, 18] width 44 height 19
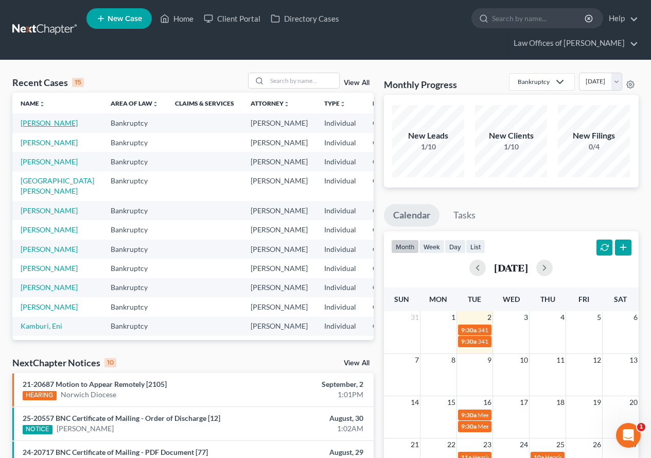
click at [28, 127] on link "[PERSON_NAME]" at bounding box center [49, 122] width 57 height 9
select select "3"
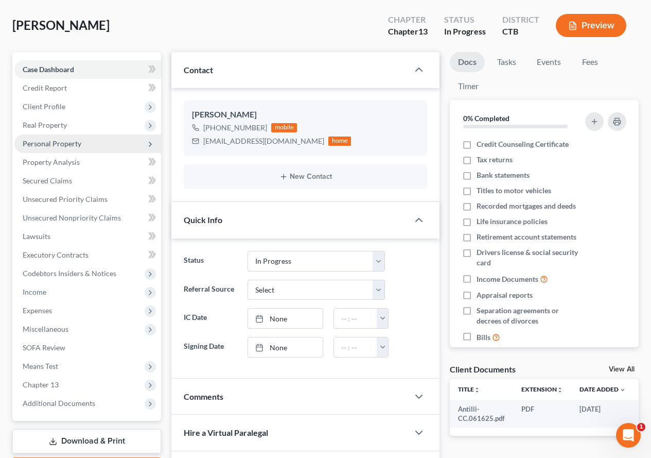
scroll to position [51, 0]
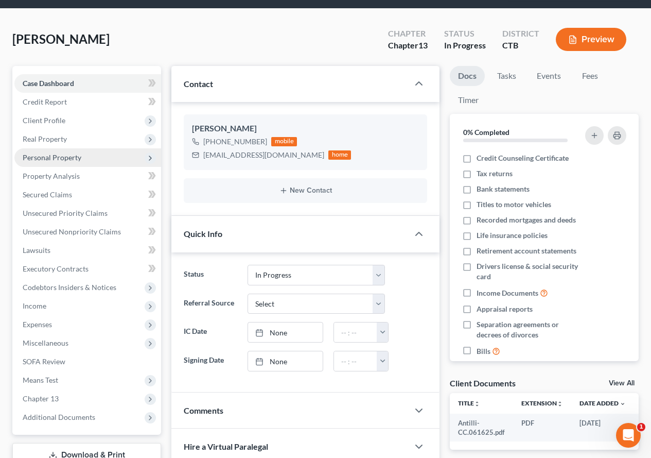
click at [57, 159] on span "Personal Property" at bounding box center [52, 157] width 59 height 9
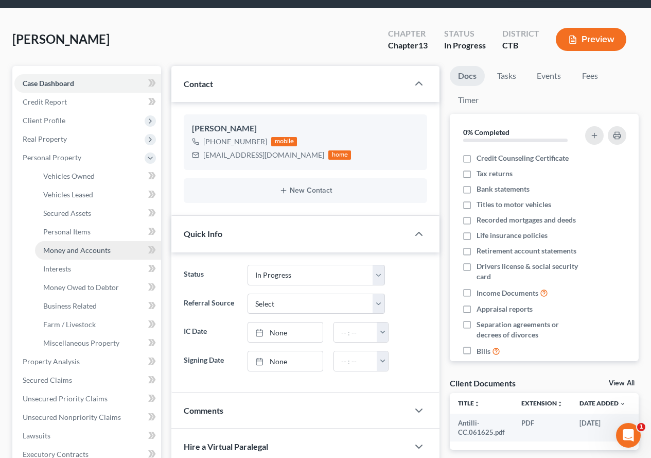
click at [79, 253] on span "Money and Accounts" at bounding box center [76, 250] width 67 height 9
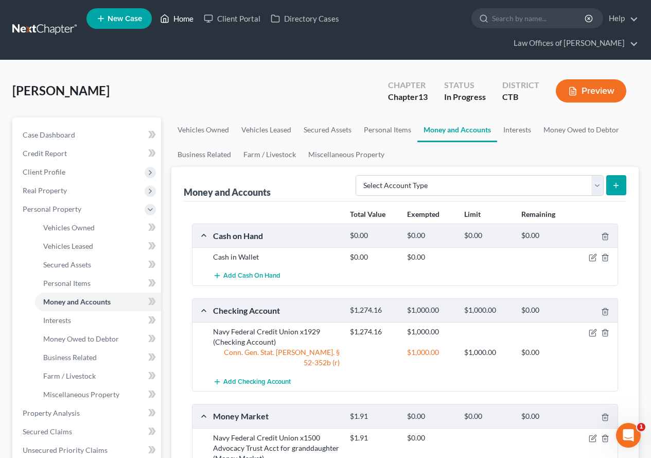
click at [183, 19] on link "Home" at bounding box center [177, 18] width 44 height 19
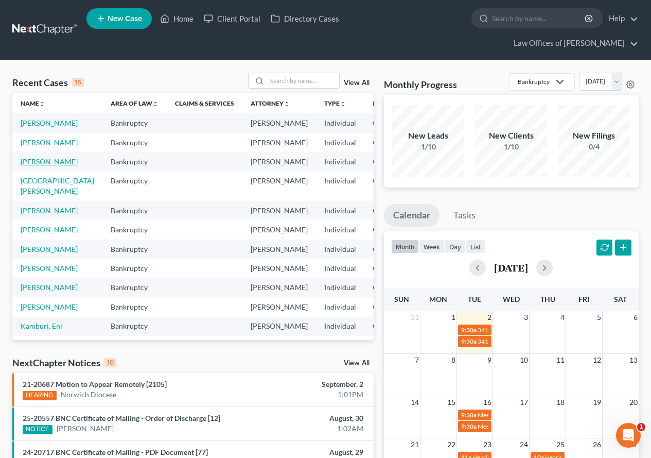
click at [32, 166] on link "[PERSON_NAME]" at bounding box center [49, 161] width 57 height 9
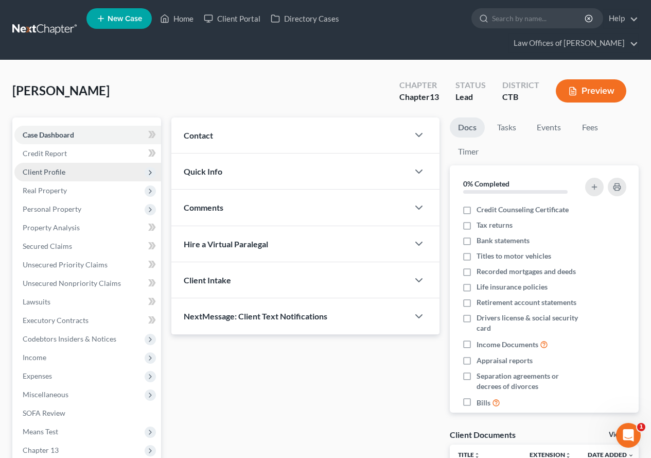
click at [44, 172] on span "Client Profile" at bounding box center [44, 171] width 43 height 9
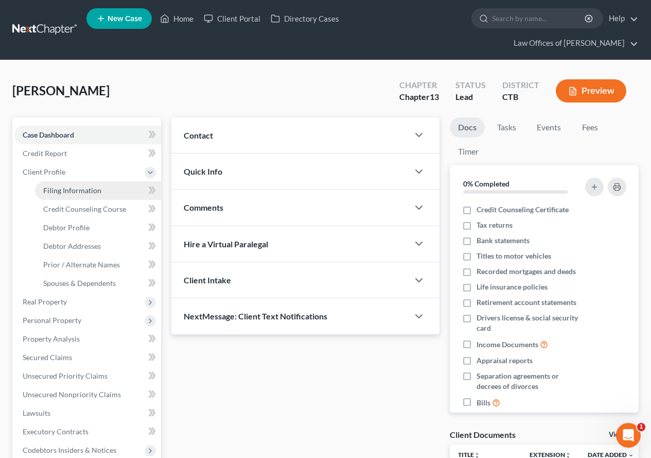
click at [55, 191] on span "Filing Information" at bounding box center [72, 190] width 58 height 9
select select "1"
select select "0"
select select "3"
select select "12"
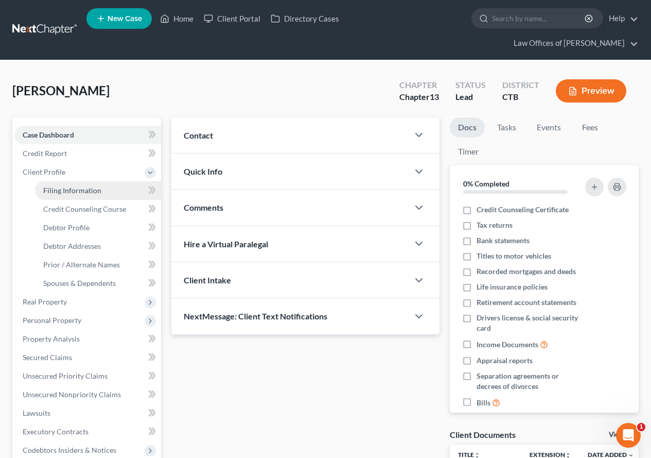
select select "0"
select select "6"
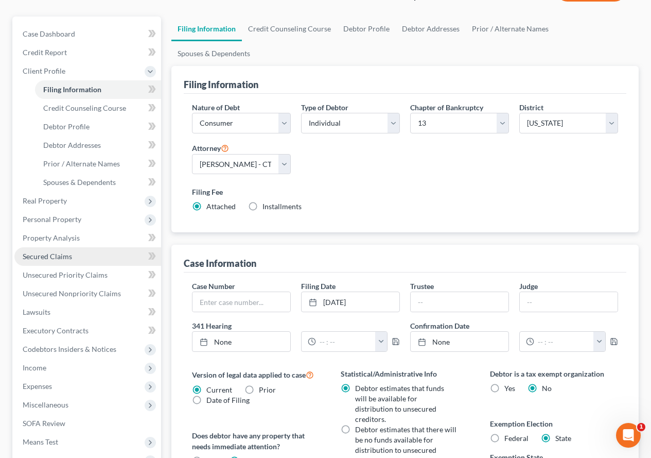
scroll to position [103, 0]
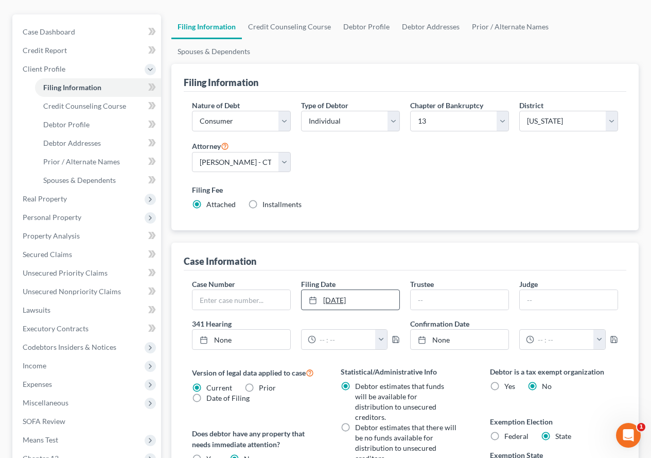
click at [310, 297] on rect at bounding box center [313, 300] width 6 height 6
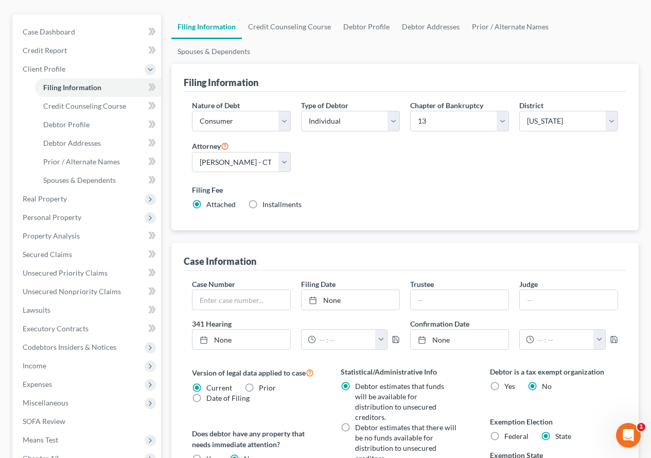
click at [422, 184] on div "Filing Fee Attached Installments Installments" at bounding box center [405, 196] width 426 height 25
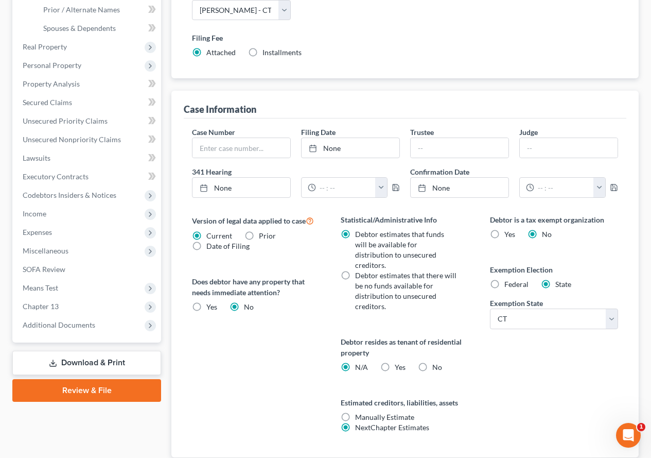
scroll to position [257, 0]
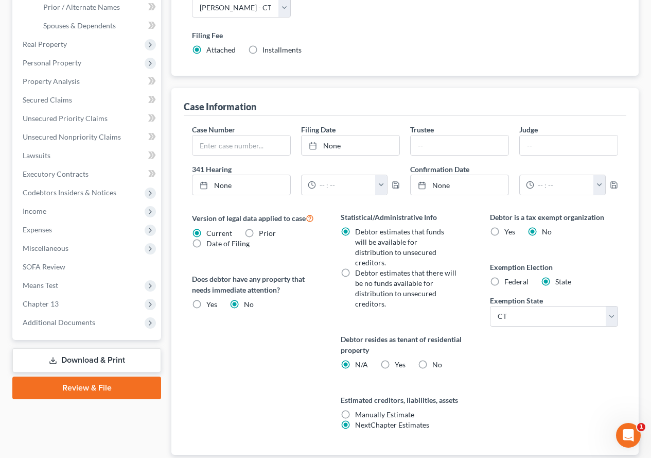
click at [432, 359] on label "No" at bounding box center [437, 364] width 10 height 10
click at [436, 359] on input "No" at bounding box center [439, 362] width 7 height 7
radio input "true"
radio input "false"
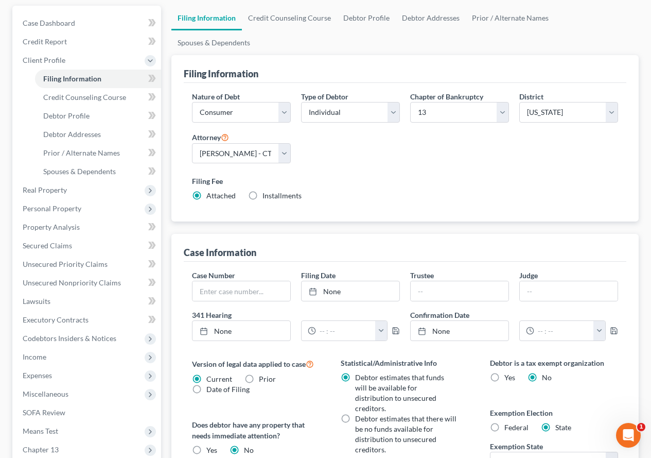
scroll to position [34, 0]
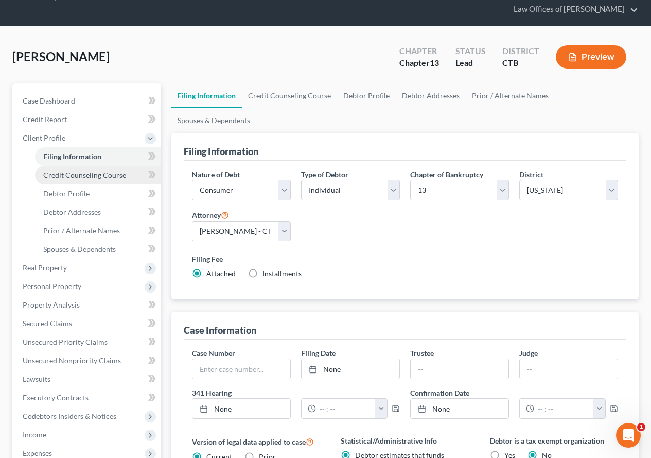
click at [94, 179] on link "Credit Counseling Course" at bounding box center [98, 175] width 126 height 19
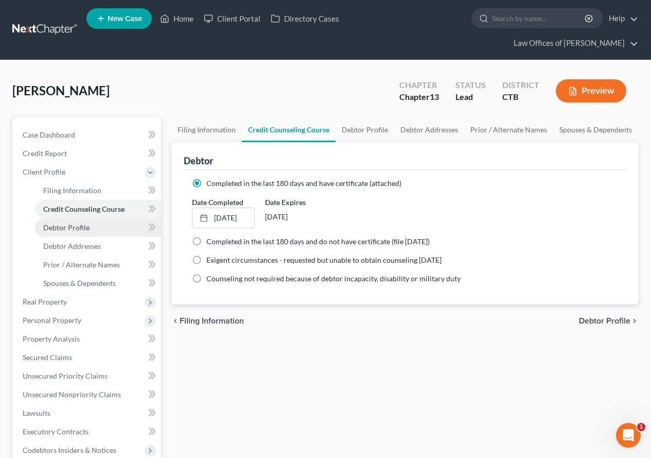
click at [65, 227] on span "Debtor Profile" at bounding box center [66, 227] width 46 height 9
select select "0"
select select "2"
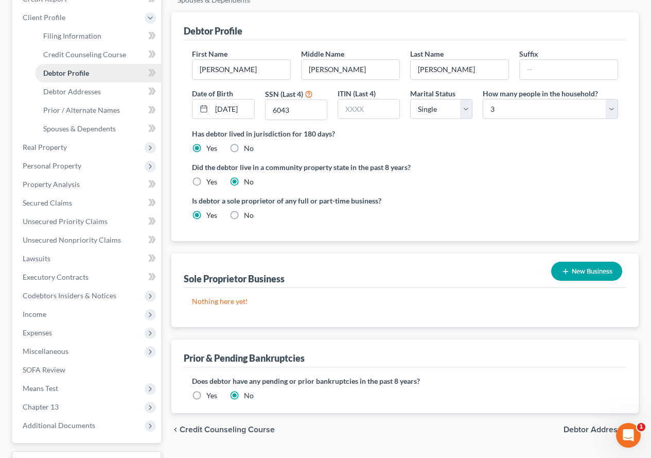
scroll to position [206, 0]
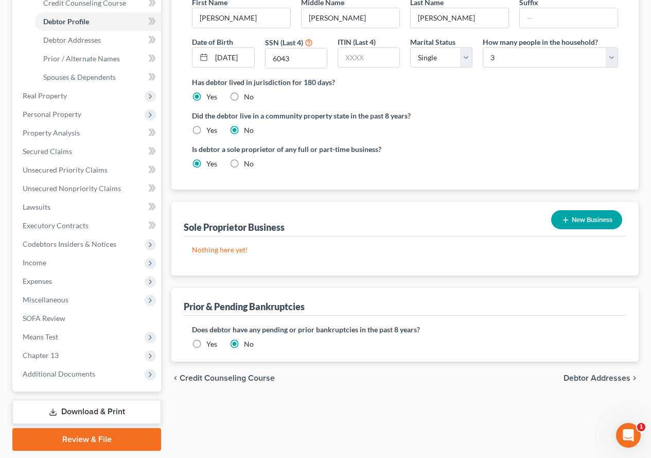
click at [206, 339] on label "Yes" at bounding box center [211, 344] width 11 height 10
click at [211, 339] on input "Yes" at bounding box center [214, 342] width 7 height 7
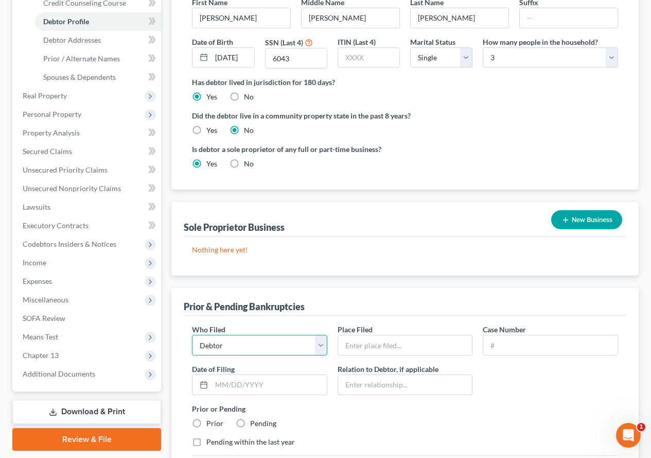
click at [317, 335] on select "Debtor Other" at bounding box center [259, 345] width 135 height 21
click at [370, 335] on input "text" at bounding box center [405, 345] width 134 height 20
type input "[US_STATE]"
click at [494, 335] on input "text" at bounding box center [550, 345] width 134 height 20
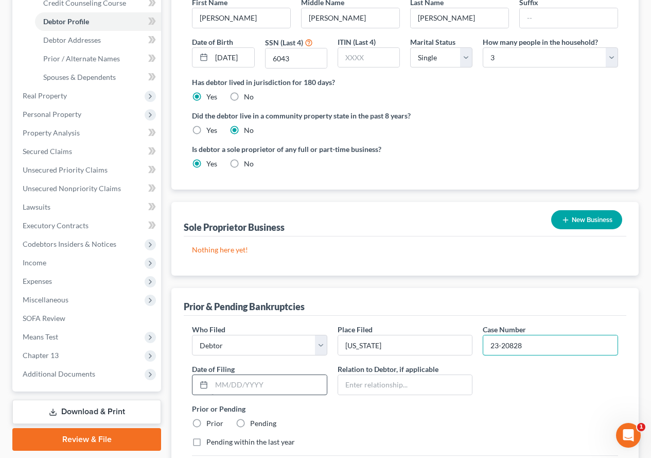
type input "23-20828"
click at [229, 375] on input "text" at bounding box center [269, 385] width 115 height 20
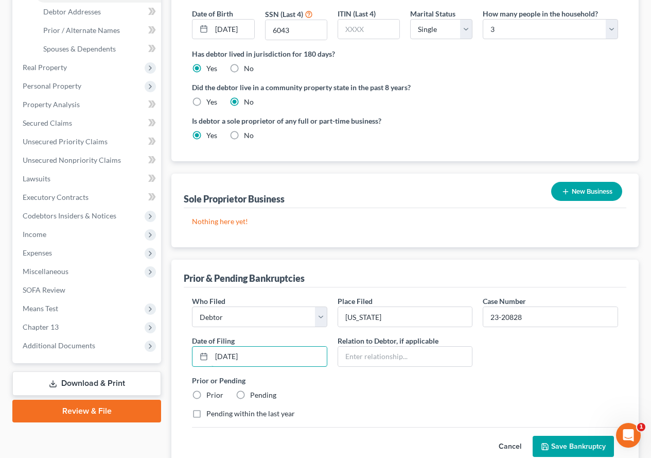
scroll to position [257, 0]
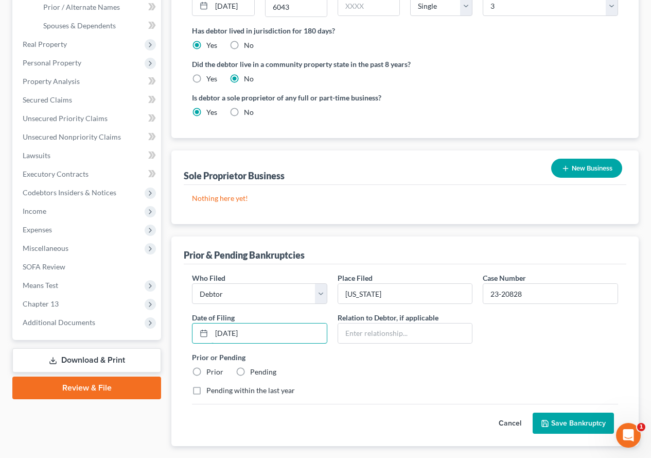
type input "[DATE]"
click at [206, 366] on label "Prior" at bounding box center [214, 371] width 17 height 10
click at [211, 366] on input "Prior" at bounding box center [214, 369] width 7 height 7
radio input "true"
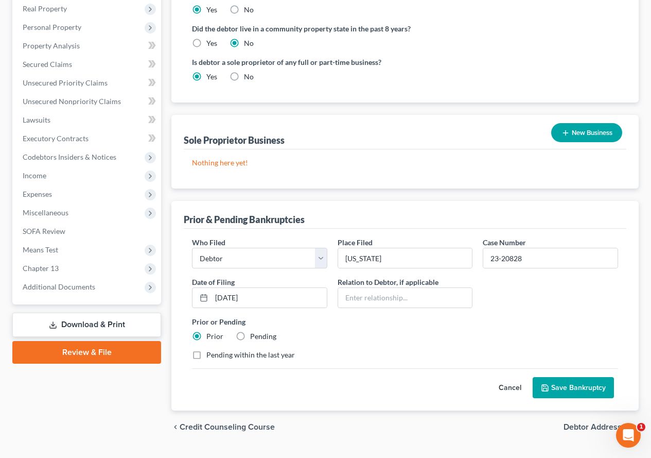
click at [549, 383] on icon "submit" at bounding box center [545, 387] width 8 height 8
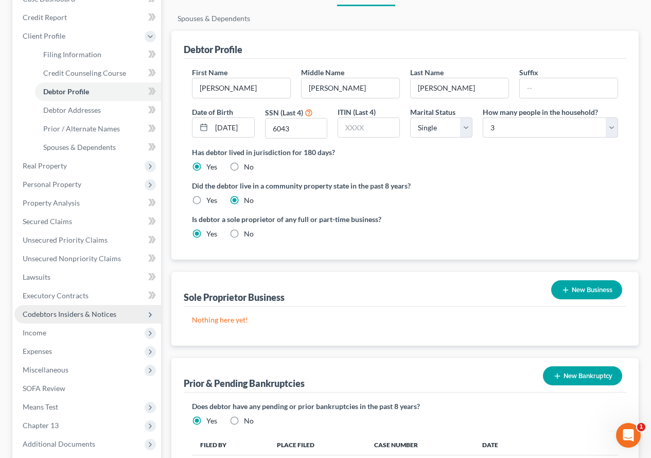
scroll to position [135, 0]
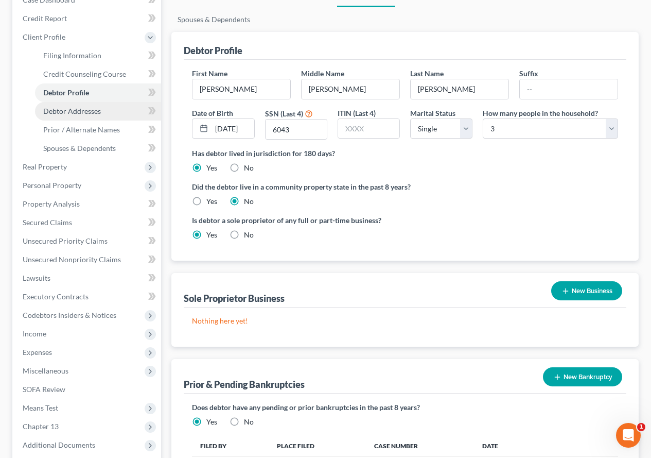
click at [55, 115] on link "Debtor Addresses" at bounding box center [98, 111] width 126 height 19
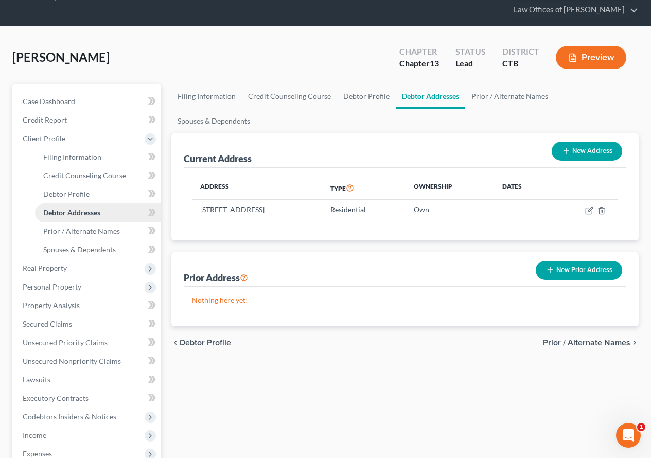
scroll to position [51, 0]
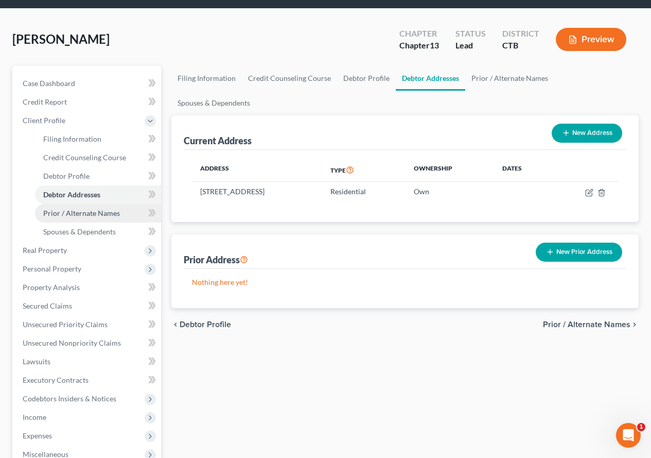
click at [68, 217] on span "Prior / Alternate Names" at bounding box center [81, 212] width 77 height 9
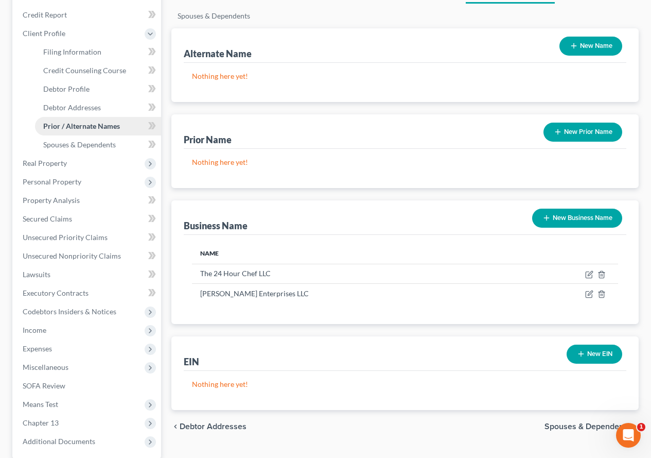
scroll to position [154, 0]
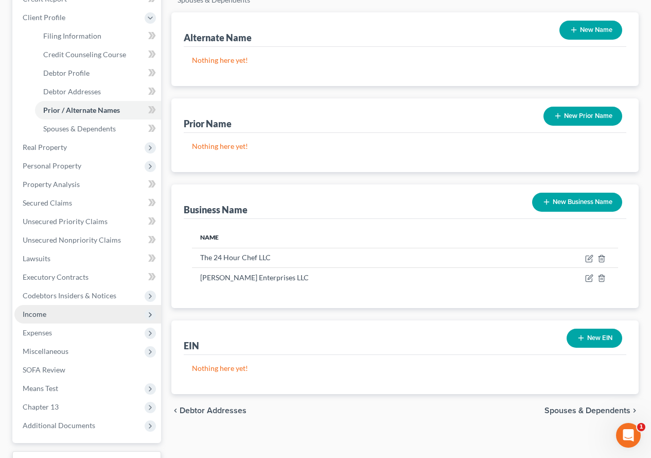
click at [30, 317] on span "Income" at bounding box center [35, 313] width 24 height 9
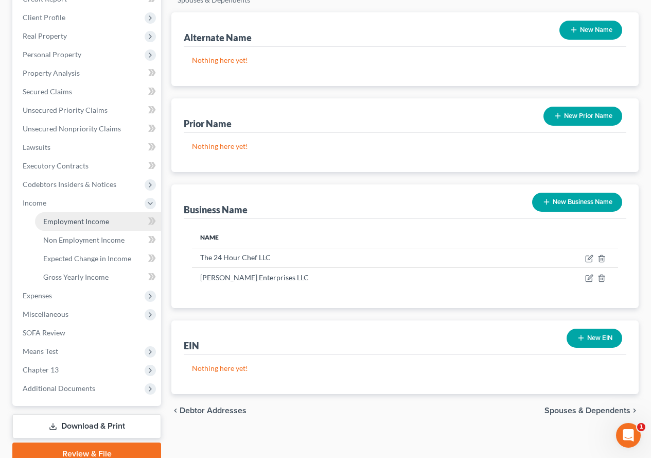
click at [81, 223] on span "Employment Income" at bounding box center [76, 221] width 66 height 9
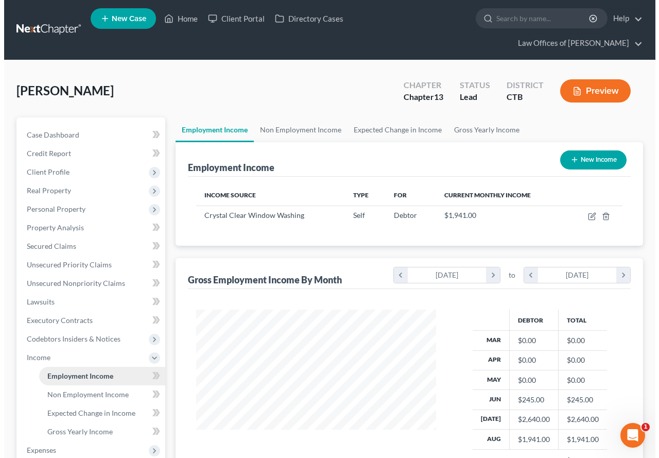
scroll to position [185, 260]
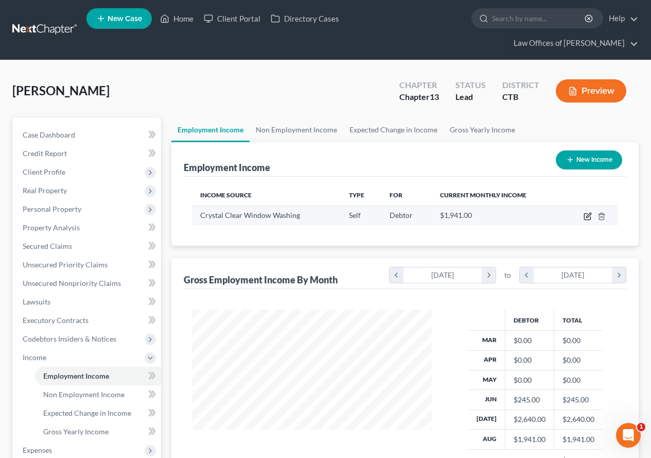
click at [587, 216] on icon "button" at bounding box center [588, 215] width 5 height 5
select select "1"
select select "0"
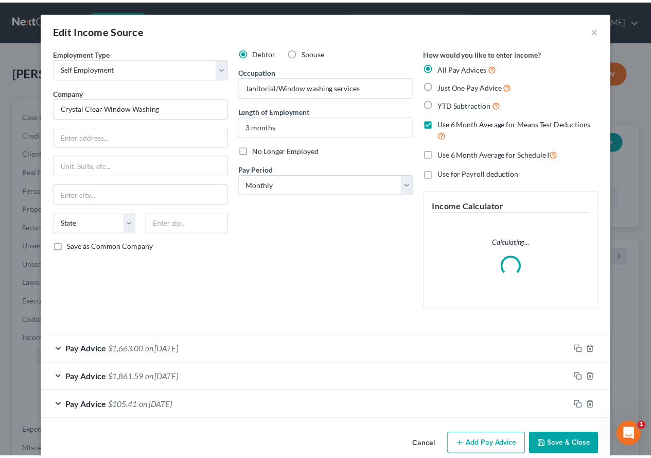
scroll to position [185, 264]
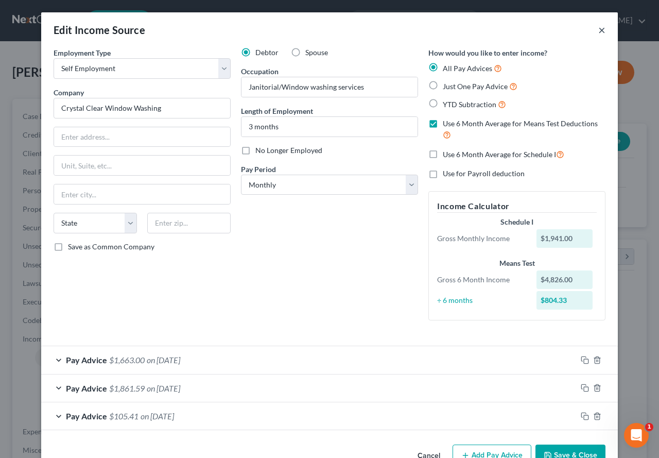
click at [599, 31] on button "×" at bounding box center [601, 30] width 7 height 12
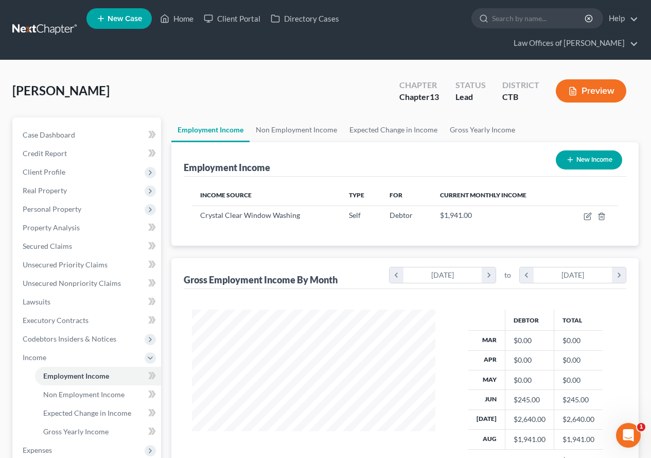
scroll to position [514519, 514443]
click at [278, 131] on link "Non Employment Income" at bounding box center [297, 129] width 94 height 25
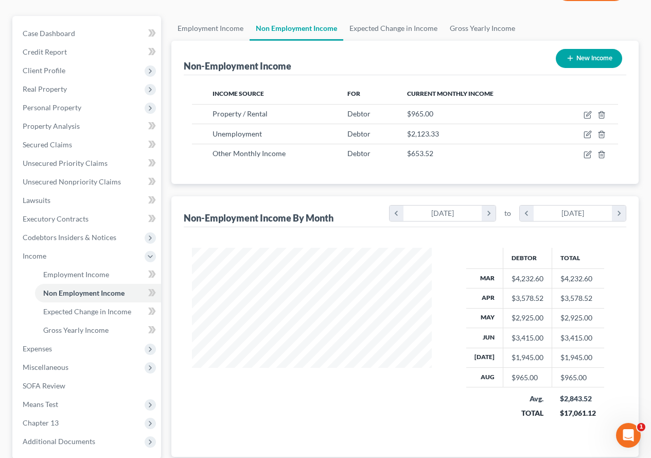
scroll to position [103, 0]
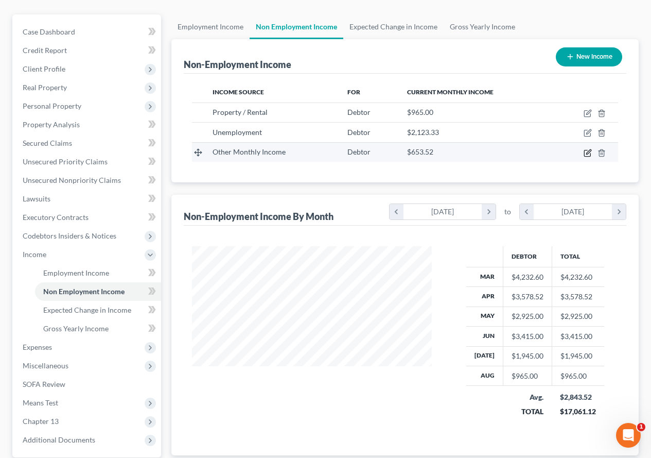
click at [587, 152] on icon "button" at bounding box center [588, 153] width 8 height 8
select select "13"
select select "0"
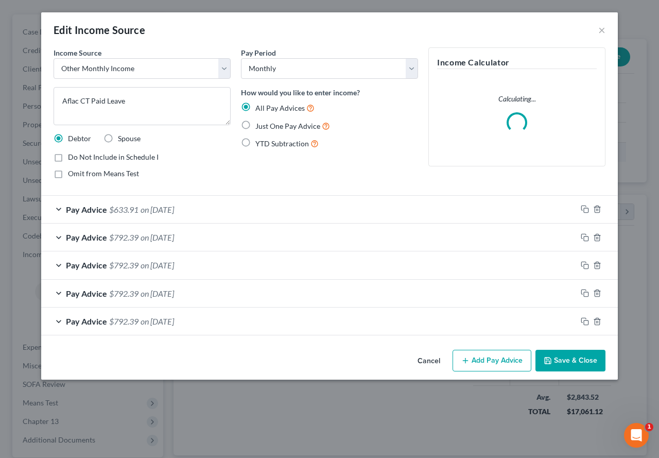
scroll to position [185, 264]
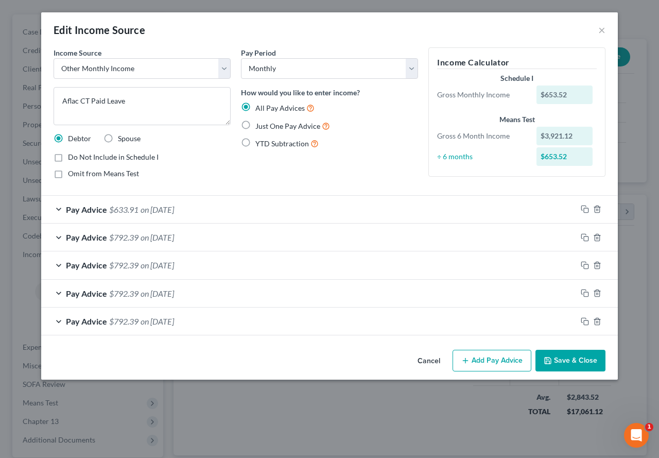
click at [572, 365] on button "Save & Close" at bounding box center [570, 360] width 70 height 22
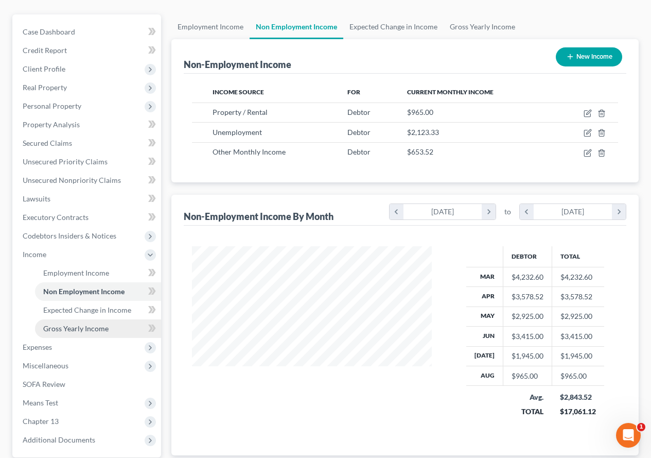
scroll to position [154, 0]
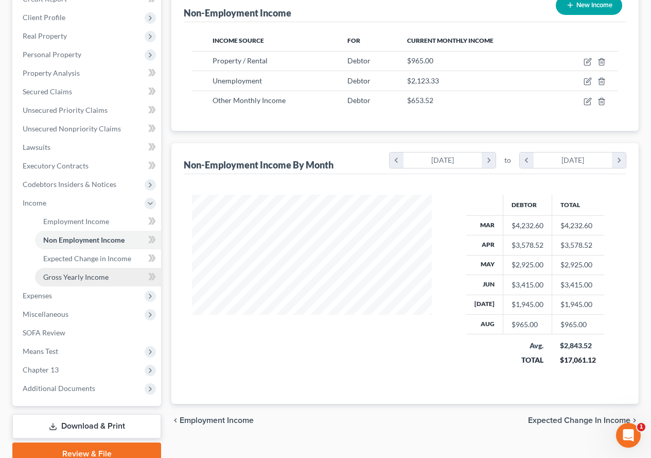
click at [81, 278] on span "Gross Yearly Income" at bounding box center [75, 276] width 65 height 9
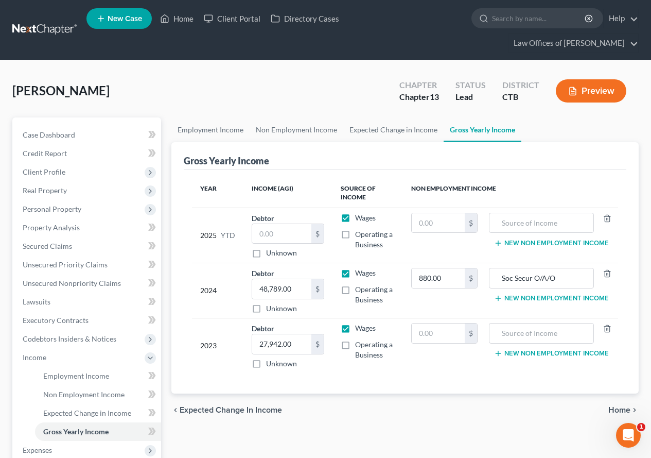
click at [571, 242] on button "New Non Employment Income" at bounding box center [551, 243] width 115 height 8
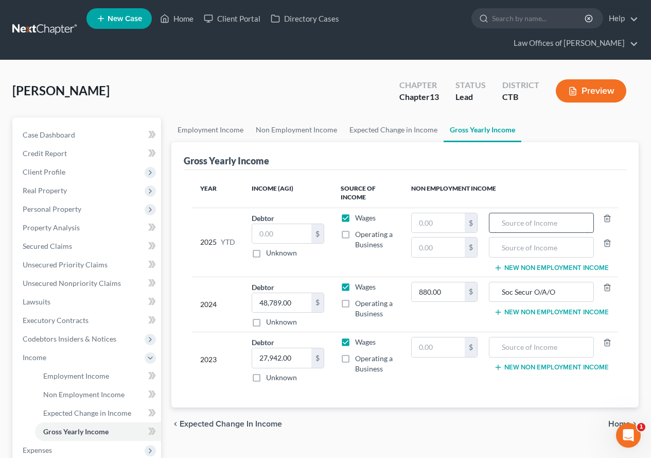
click at [520, 224] on input "text" at bounding box center [542, 223] width 94 height 20
type input "Rental property"
click at [542, 313] on button "New Non Employment Income" at bounding box center [551, 312] width 115 height 8
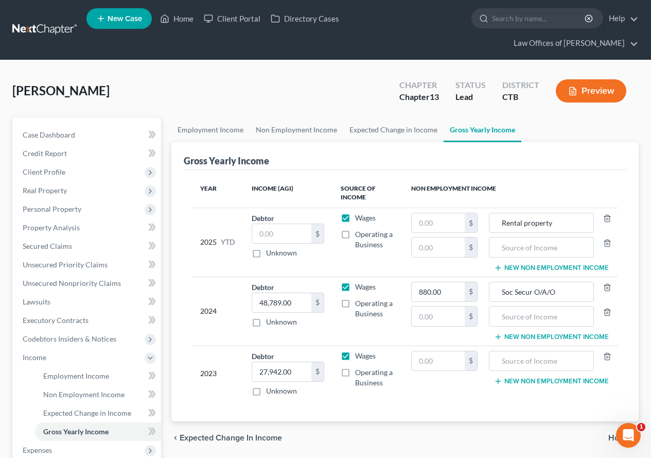
click at [355, 216] on label "Wages" at bounding box center [365, 218] width 21 height 10
click at [359, 216] on input "Wages" at bounding box center [362, 216] width 7 height 7
checkbox input "false"
click at [355, 234] on label "Operating a Business" at bounding box center [375, 239] width 40 height 21
click at [359, 234] on input "Operating a Business" at bounding box center [362, 232] width 7 height 7
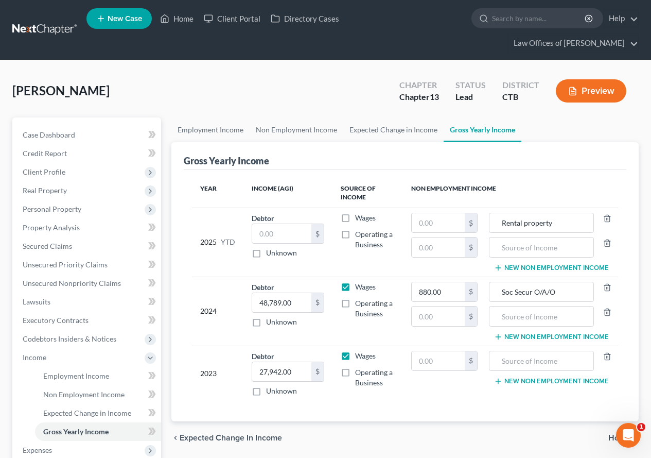
checkbox input "true"
click at [521, 318] on input "text" at bounding box center [542, 316] width 94 height 20
type input "Rental property"
click at [530, 357] on input "text" at bounding box center [542, 361] width 94 height 20
type input "Rental property"
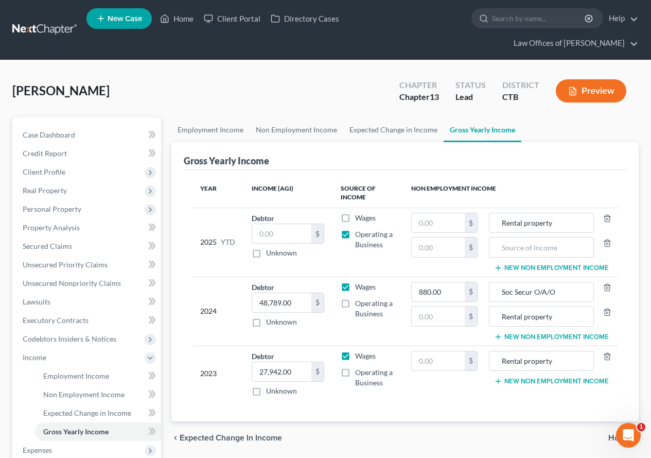
click at [355, 375] on label "Operating a Business" at bounding box center [375, 377] width 40 height 21
click at [359, 374] on input "Operating a Business" at bounding box center [362, 370] width 7 height 7
checkbox input "true"
click at [355, 301] on label "Operating a Business" at bounding box center [375, 308] width 40 height 21
click at [359, 301] on input "Operating a Business" at bounding box center [362, 301] width 7 height 7
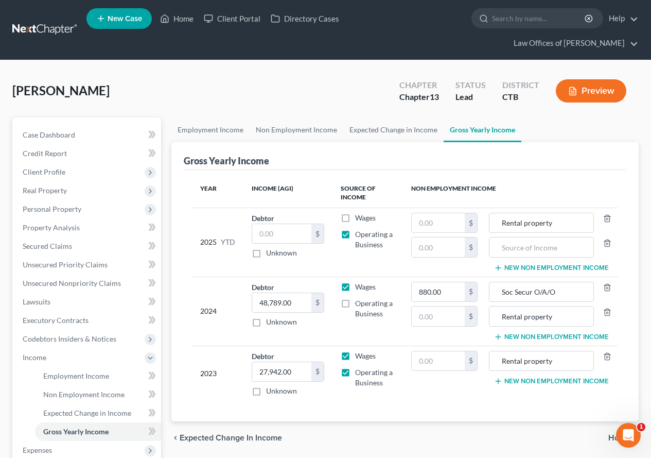
checkbox input "true"
click at [430, 317] on input "text" at bounding box center [438, 316] width 53 height 20
click at [429, 362] on input "text" at bounding box center [438, 361] width 53 height 20
type input "10,380.00"
click at [64, 392] on span "Non Employment Income" at bounding box center [83, 394] width 81 height 9
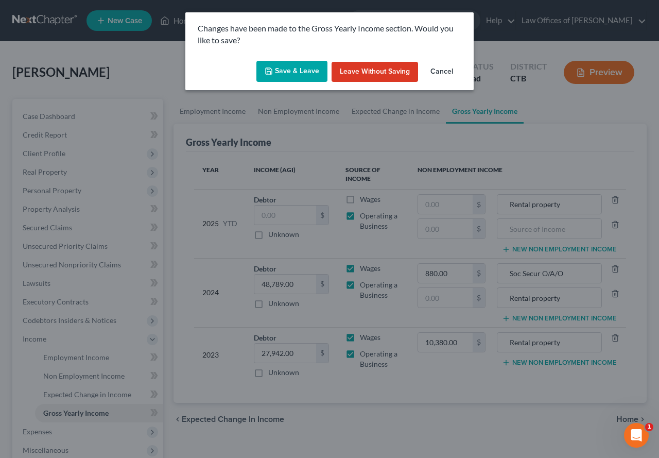
click at [291, 77] on button "Save & Leave" at bounding box center [291, 72] width 71 height 22
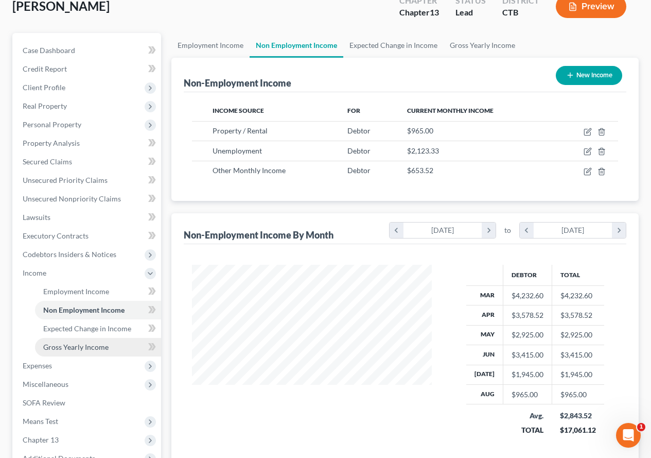
scroll to position [103, 0]
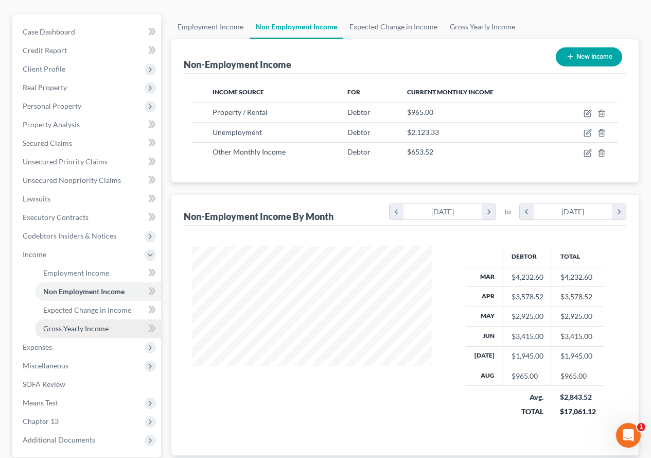
click at [78, 330] on span "Gross Yearly Income" at bounding box center [75, 328] width 65 height 9
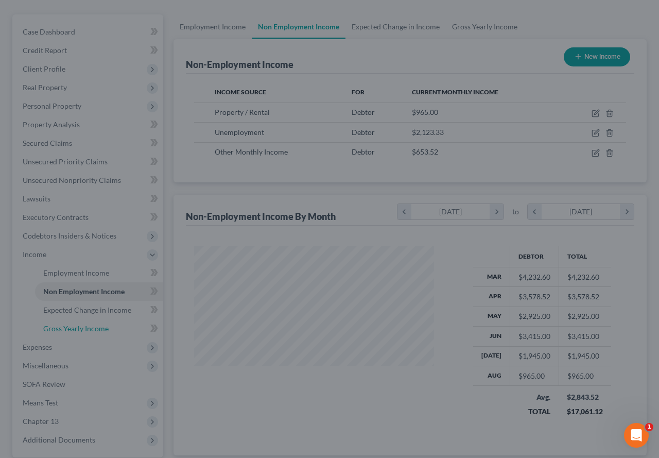
scroll to position [185, 264]
click at [270, 166] on div at bounding box center [329, 229] width 659 height 458
click at [94, 332] on div at bounding box center [329, 229] width 659 height 458
click at [92, 327] on div at bounding box center [329, 229] width 659 height 458
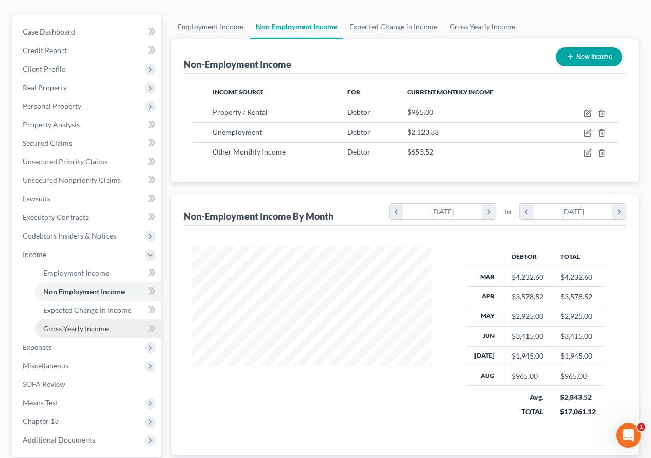
click at [74, 330] on span "Gross Yearly Income" at bounding box center [75, 328] width 65 height 9
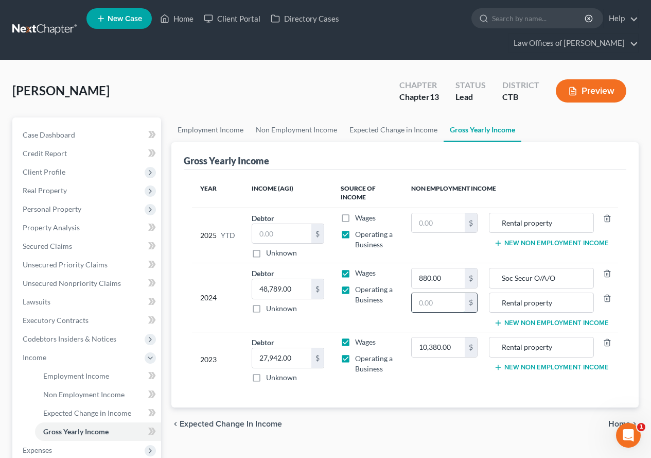
click at [439, 296] on input "text" at bounding box center [438, 303] width 53 height 20
type input "11,580.00"
click at [570, 159] on div "Gross Yearly Income" at bounding box center [405, 156] width 443 height 28
click at [423, 226] on input "text" at bounding box center [438, 223] width 53 height 20
type input "7,720.00"
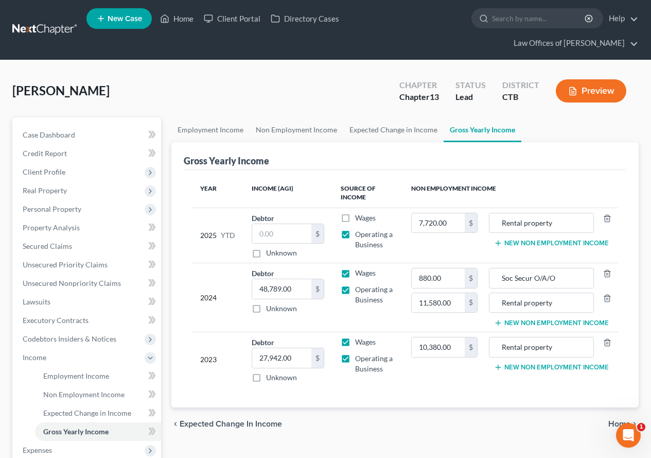
click at [564, 243] on button "New Non Employment Income" at bounding box center [551, 243] width 115 height 8
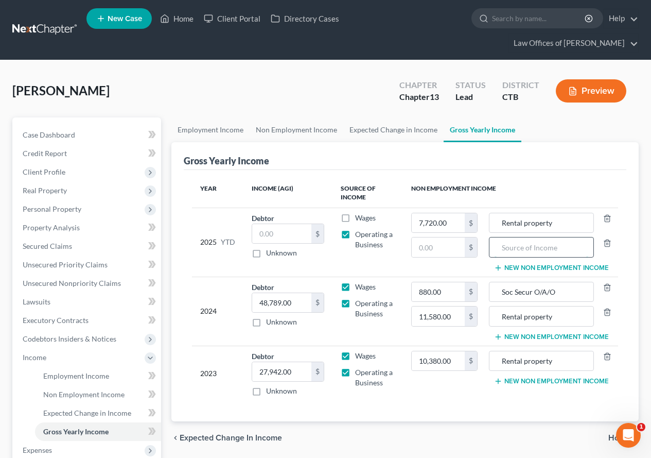
click at [530, 252] on input "text" at bounding box center [542, 247] width 94 height 20
type input "C"
click at [606, 246] on icon "button" at bounding box center [607, 242] width 5 height 7
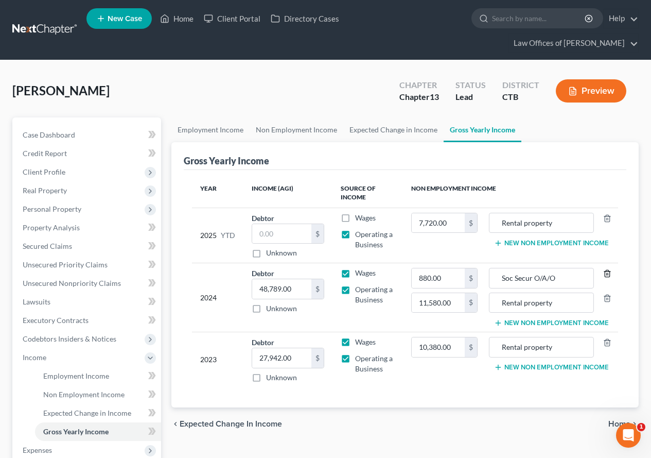
click at [606, 274] on icon "button" at bounding box center [607, 273] width 8 height 8
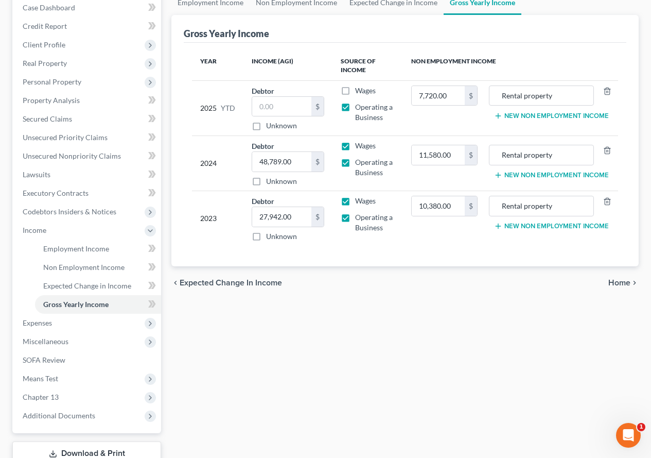
scroll to position [103, 0]
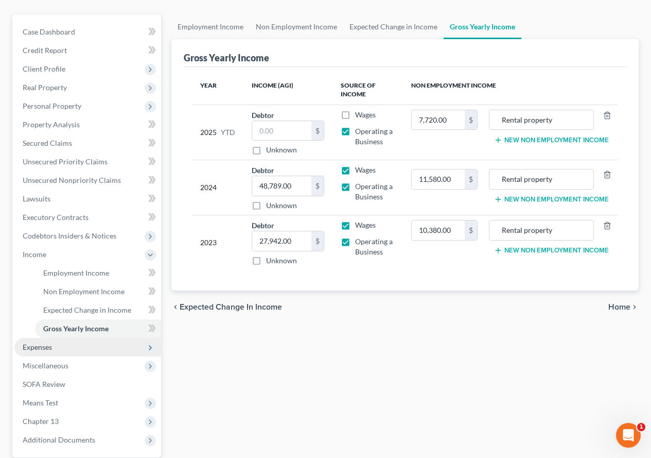
click at [36, 351] on span "Expenses" at bounding box center [37, 346] width 29 height 9
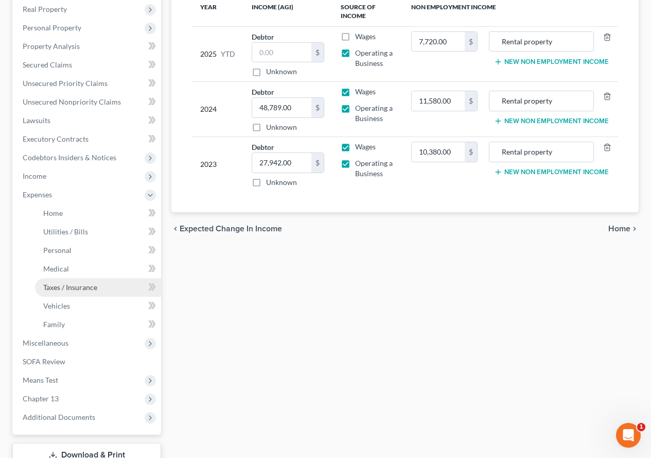
scroll to position [206, 0]
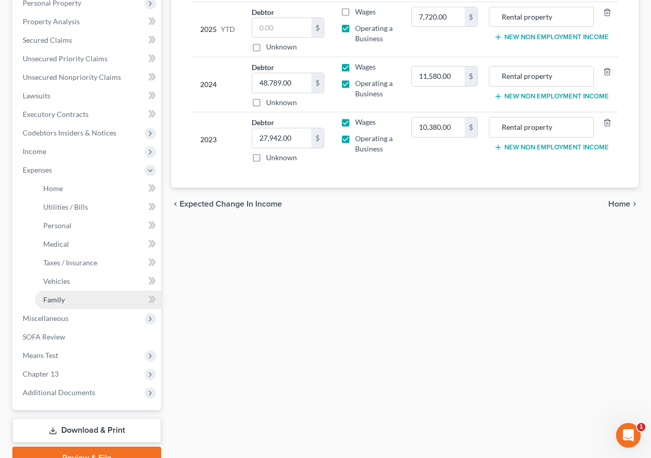
click at [48, 302] on span "Family" at bounding box center [54, 299] width 22 height 9
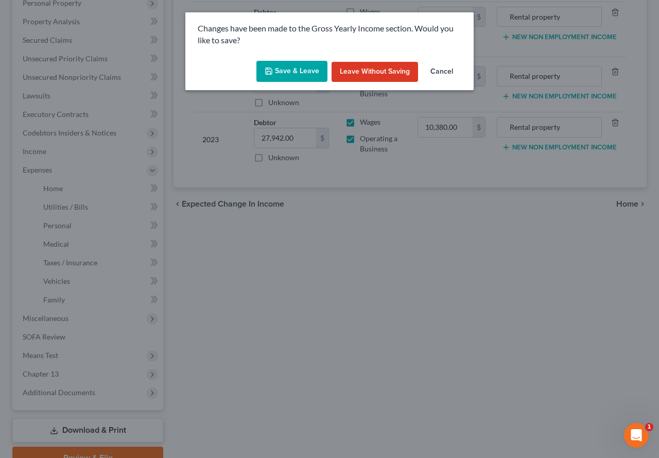
click at [294, 76] on button "Save & Leave" at bounding box center [291, 72] width 71 height 22
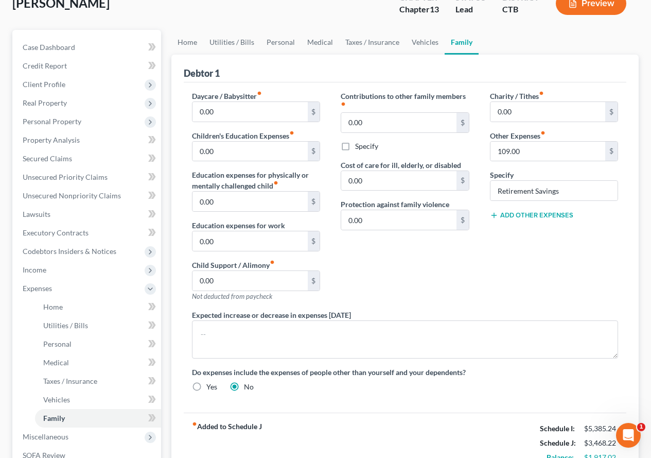
scroll to position [103, 0]
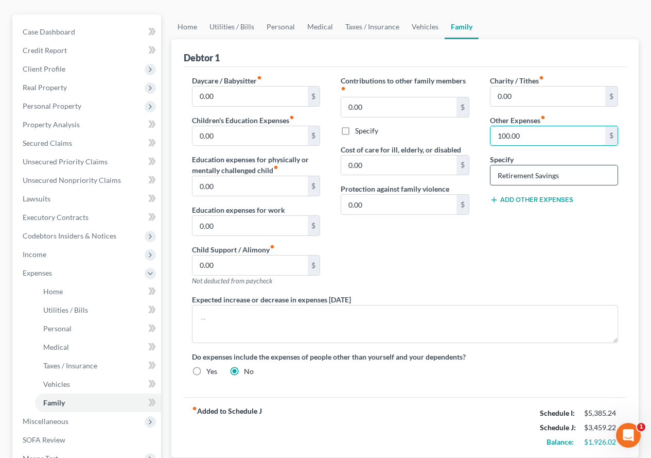
type input "100.00"
drag, startPoint x: 585, startPoint y: 173, endPoint x: 480, endPoint y: 178, distance: 104.6
click at [480, 178] on div "Charity / Tithes fiber_manual_record 0.00 $ Other Expenses fiber_manual_record …" at bounding box center [554, 184] width 149 height 219
type input "Pet Expenses"
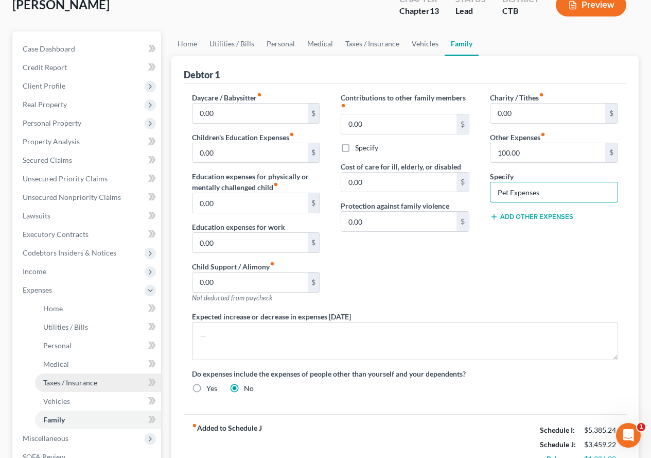
scroll to position [51, 0]
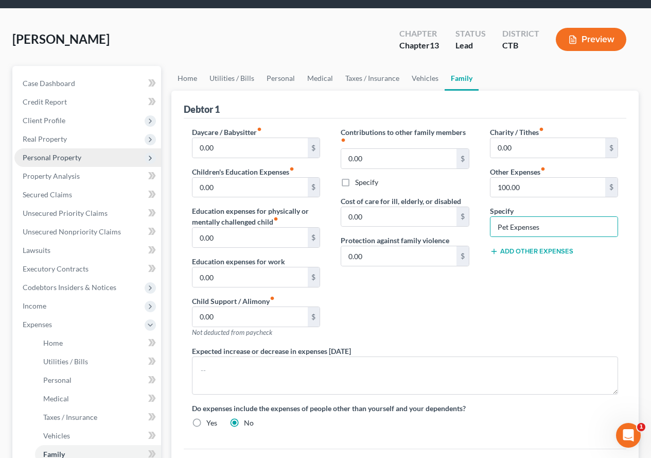
click at [42, 158] on span "Personal Property" at bounding box center [52, 157] width 59 height 9
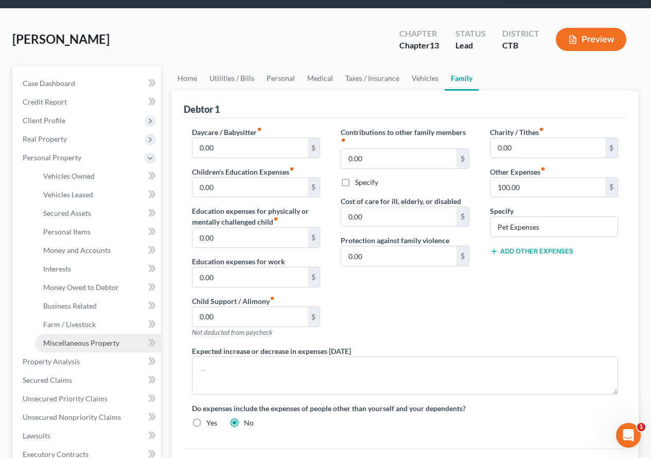
click at [56, 348] on link "Miscellaneous Property" at bounding box center [98, 343] width 126 height 19
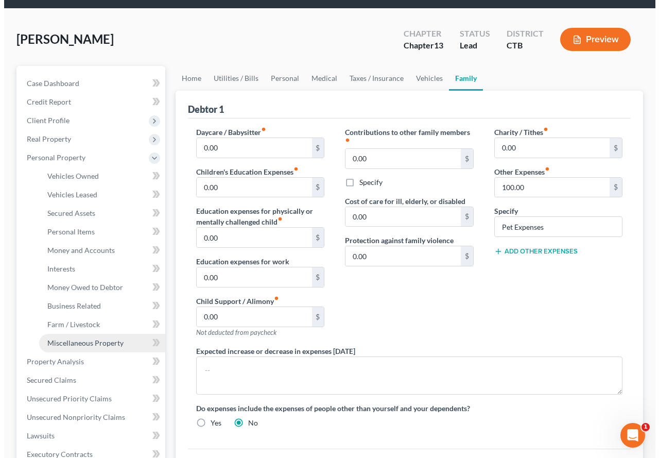
scroll to position [29, 0]
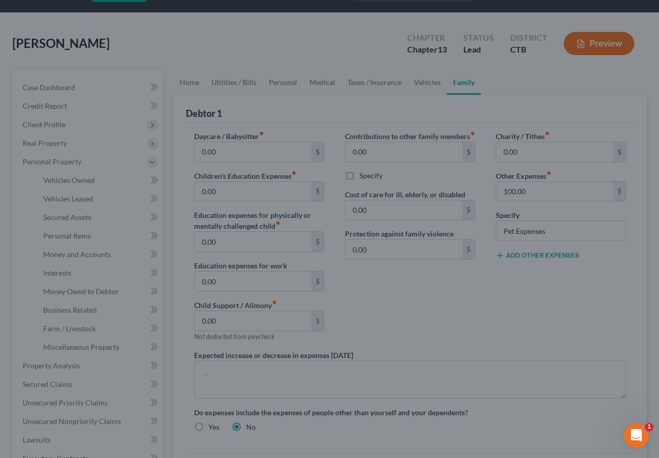
click at [504, 323] on div at bounding box center [329, 229] width 659 height 458
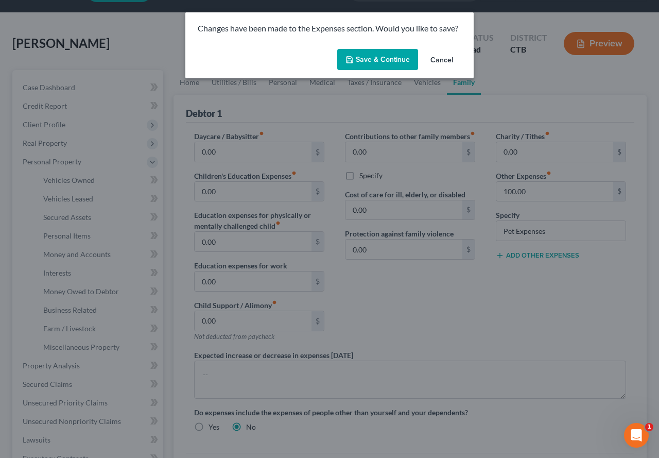
click at [363, 61] on button "Save & Continue" at bounding box center [377, 60] width 81 height 22
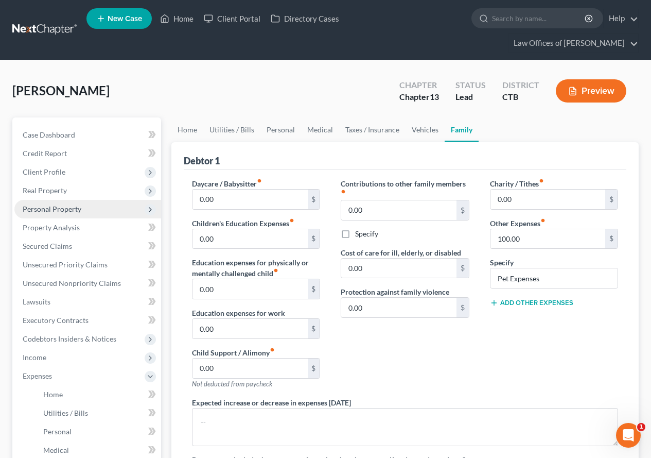
click at [52, 208] on span "Personal Property" at bounding box center [52, 208] width 59 height 9
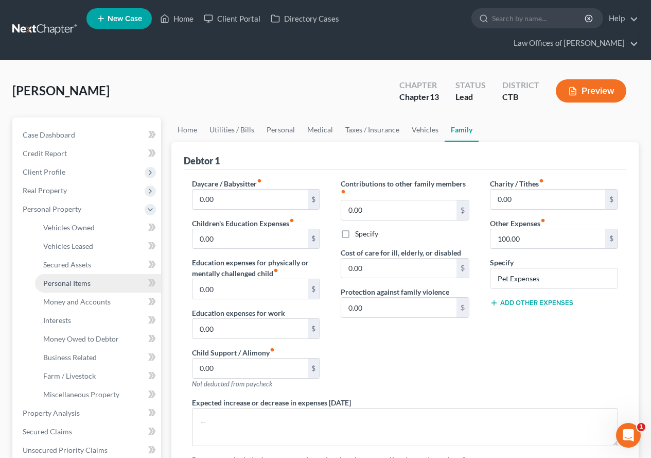
click at [61, 284] on span "Personal Items" at bounding box center [66, 282] width 47 height 9
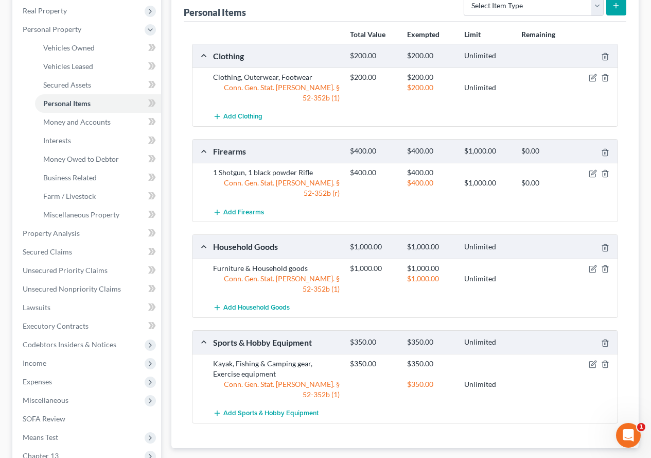
scroll to position [103, 0]
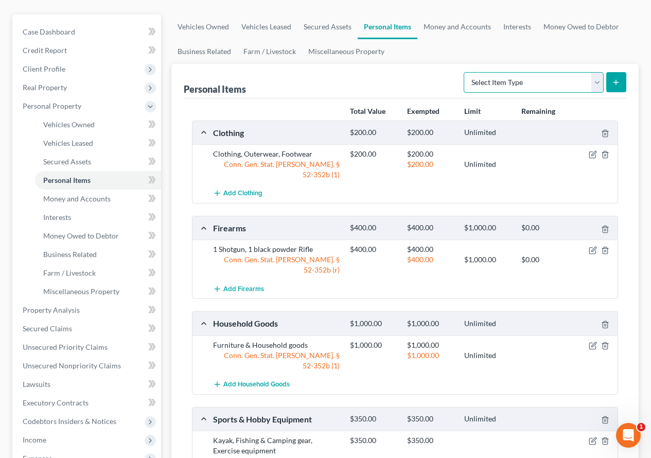
click at [596, 86] on select "Select Item Type Clothing (A/B: 11) Collectibles Of Value (A/B: 8) Electronics …" at bounding box center [534, 82] width 140 height 21
select select "pets"
click at [465, 72] on select "Select Item Type Clothing (A/B: 11) Collectibles Of Value (A/B: 8) Electronics …" at bounding box center [534, 82] width 140 height 21
click at [616, 81] on line "submit" at bounding box center [616, 82] width 0 height 5
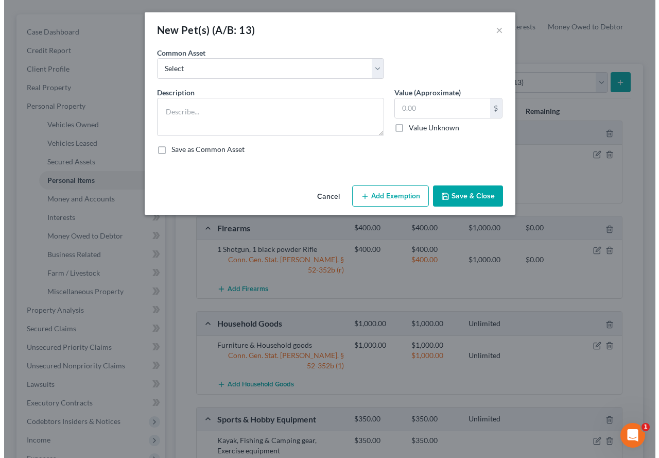
scroll to position [84, 0]
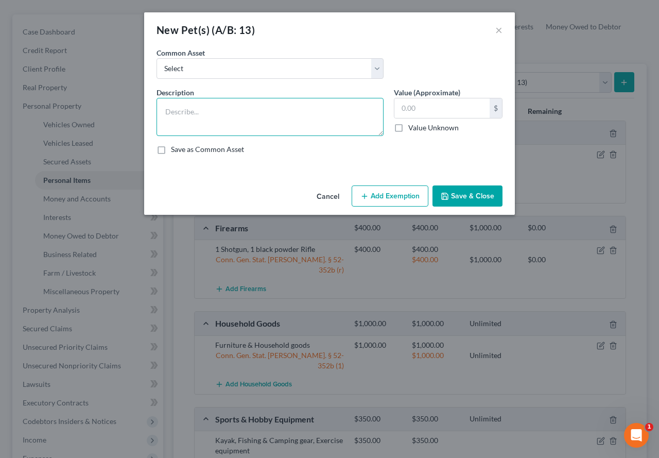
click at [180, 112] on textarea at bounding box center [269, 117] width 227 height 38
type textarea "1 Dog, no breed/no show"
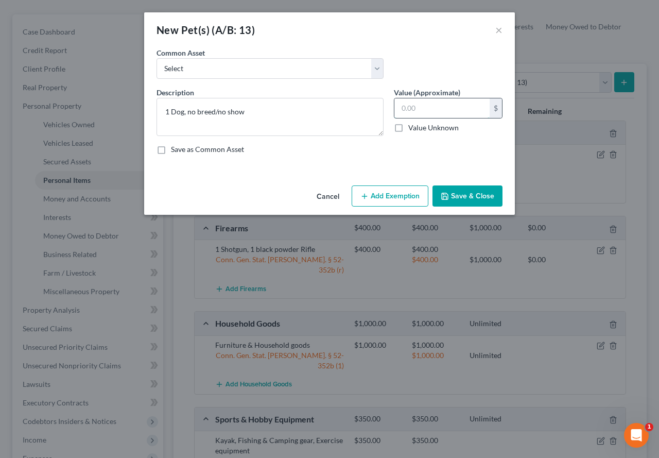
click at [422, 109] on input "text" at bounding box center [441, 108] width 95 height 20
type input "0.00"
click at [466, 199] on button "Save & Close" at bounding box center [467, 196] width 70 height 22
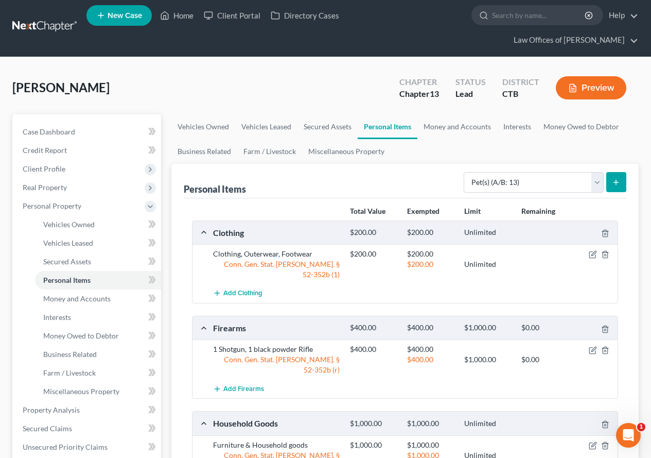
scroll to position [0, 0]
